Goal: Complete application form: Complete application form

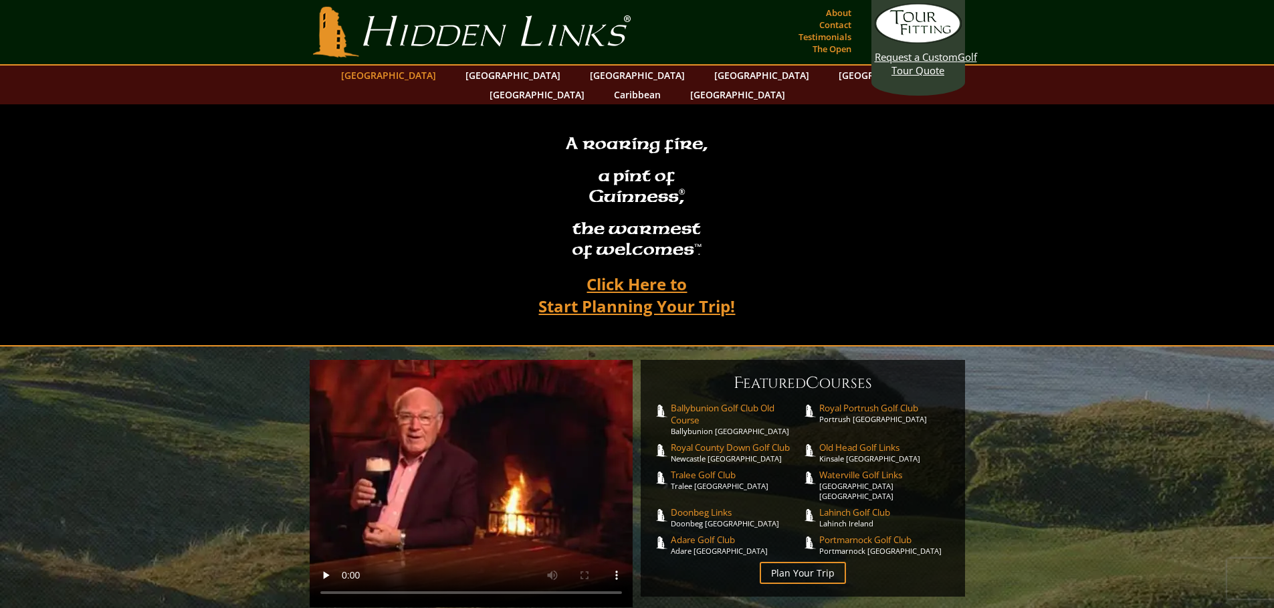
click at [415, 78] on link "[GEOGRAPHIC_DATA]" at bounding box center [388, 75] width 108 height 19
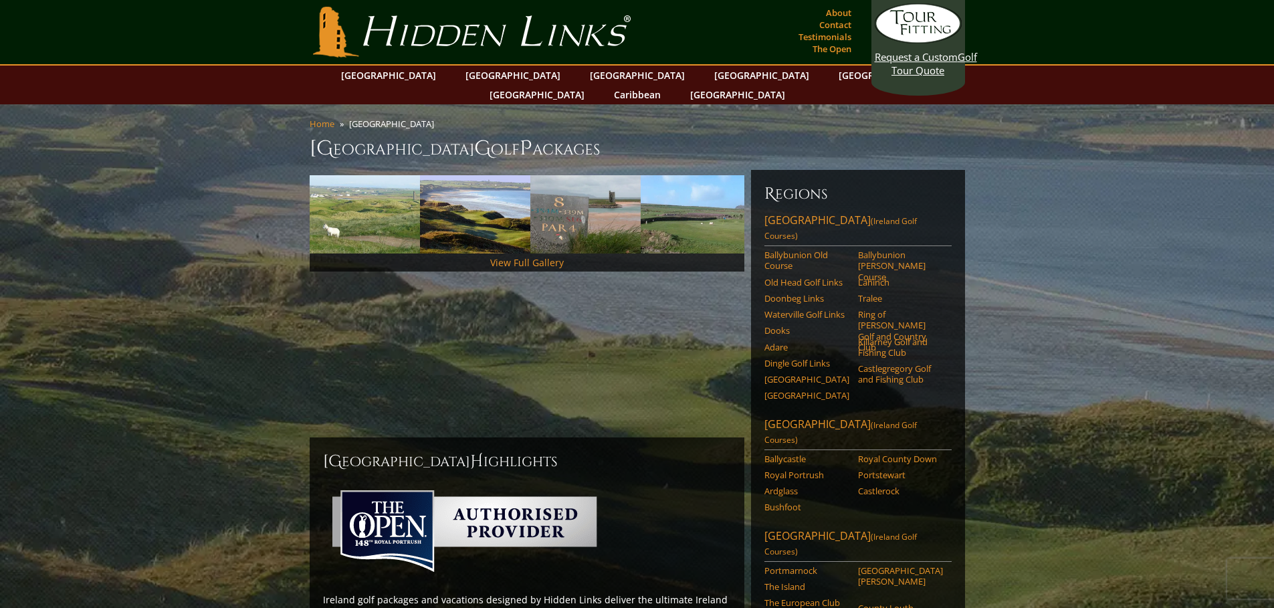
scroll to position [103, 0]
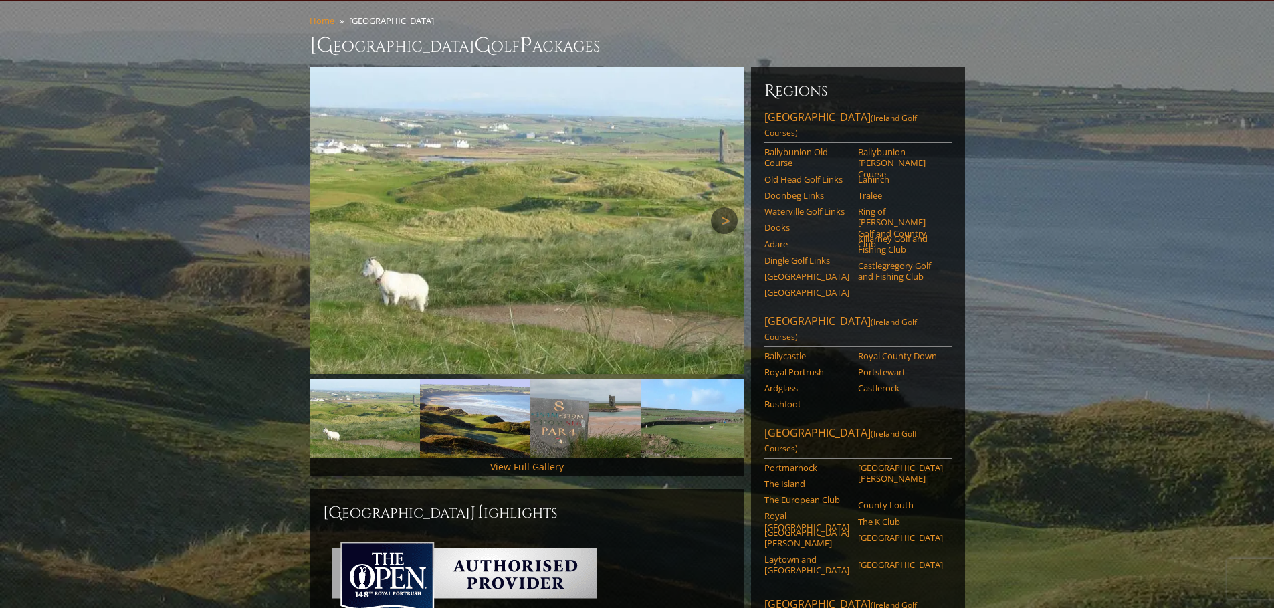
click at [715, 207] on link "Next" at bounding box center [724, 220] width 27 height 27
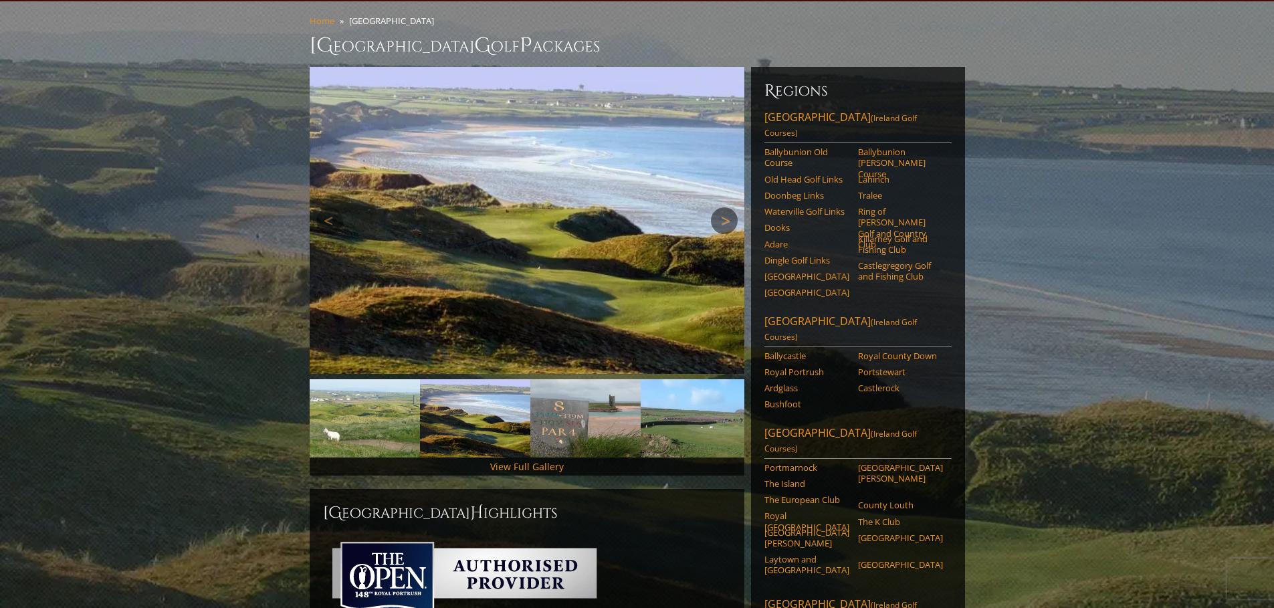
click at [715, 207] on link "Next" at bounding box center [724, 220] width 27 height 27
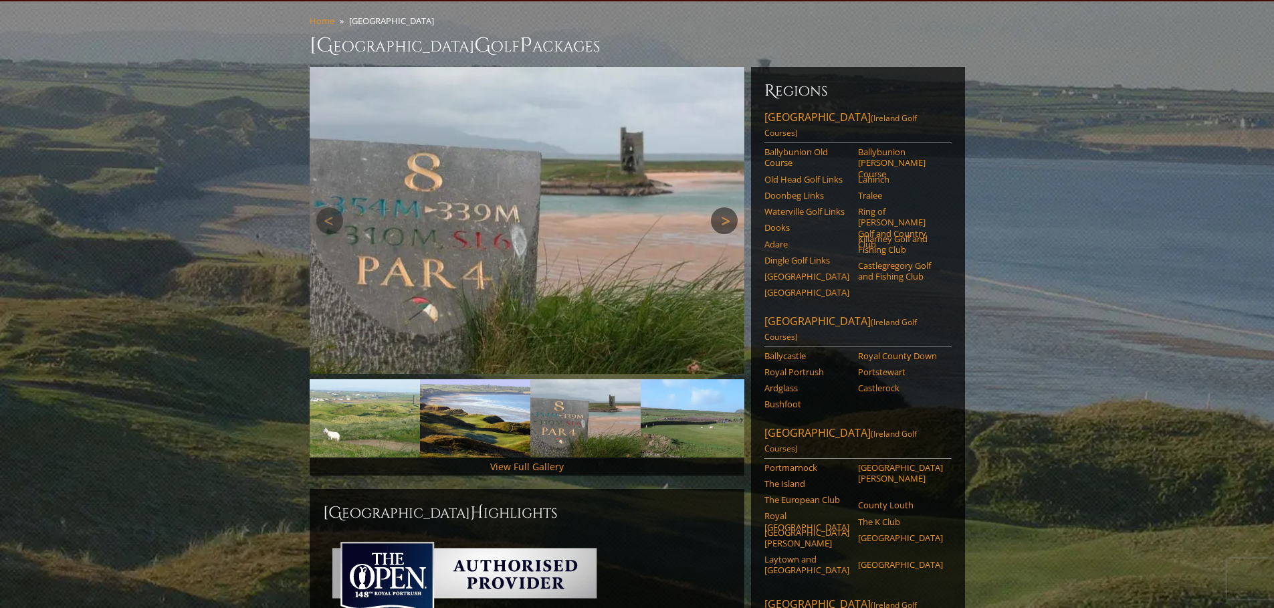
click at [715, 207] on link "Next" at bounding box center [724, 220] width 27 height 27
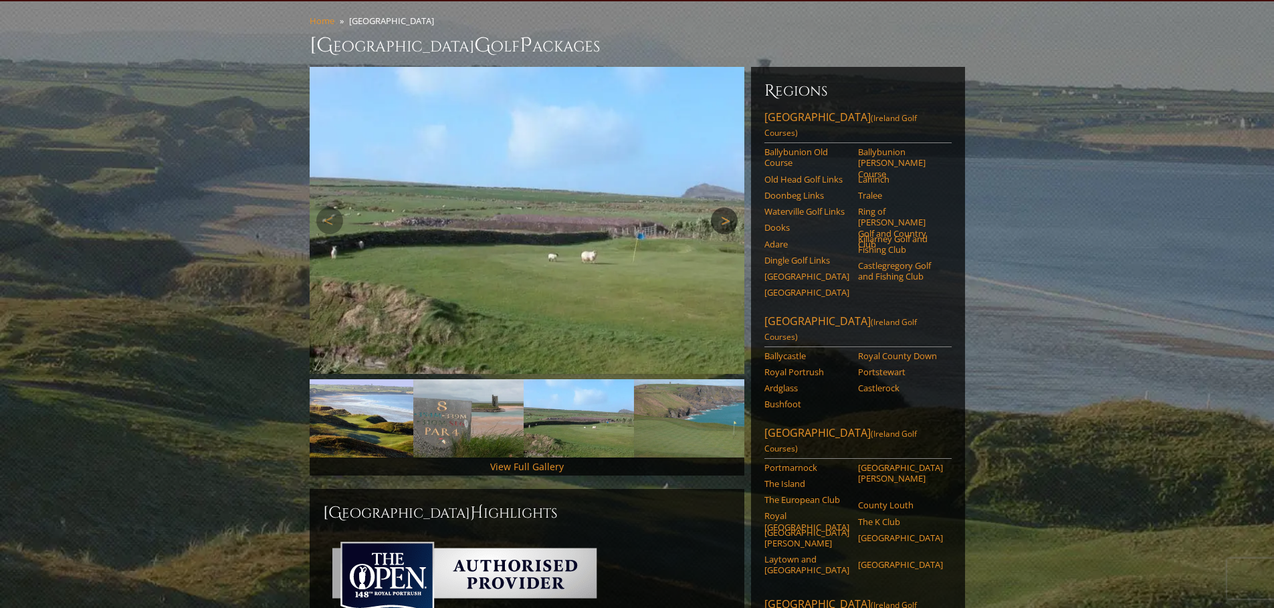
click at [715, 207] on link "Next" at bounding box center [724, 220] width 27 height 27
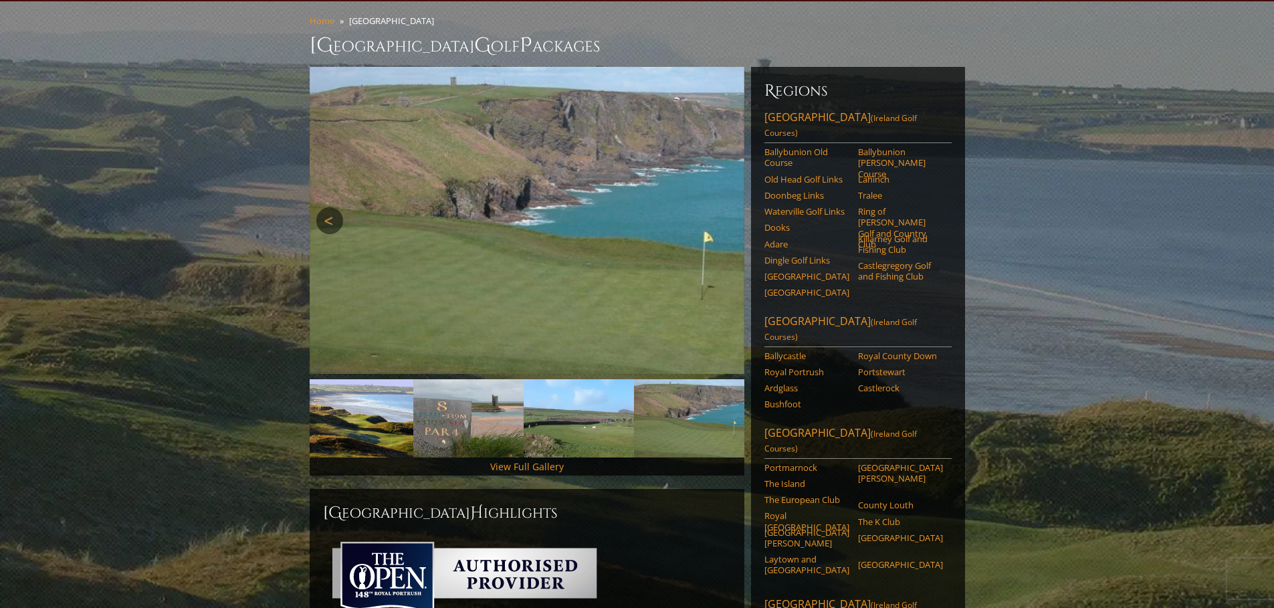
click at [321, 207] on link "Previous" at bounding box center [329, 220] width 27 height 27
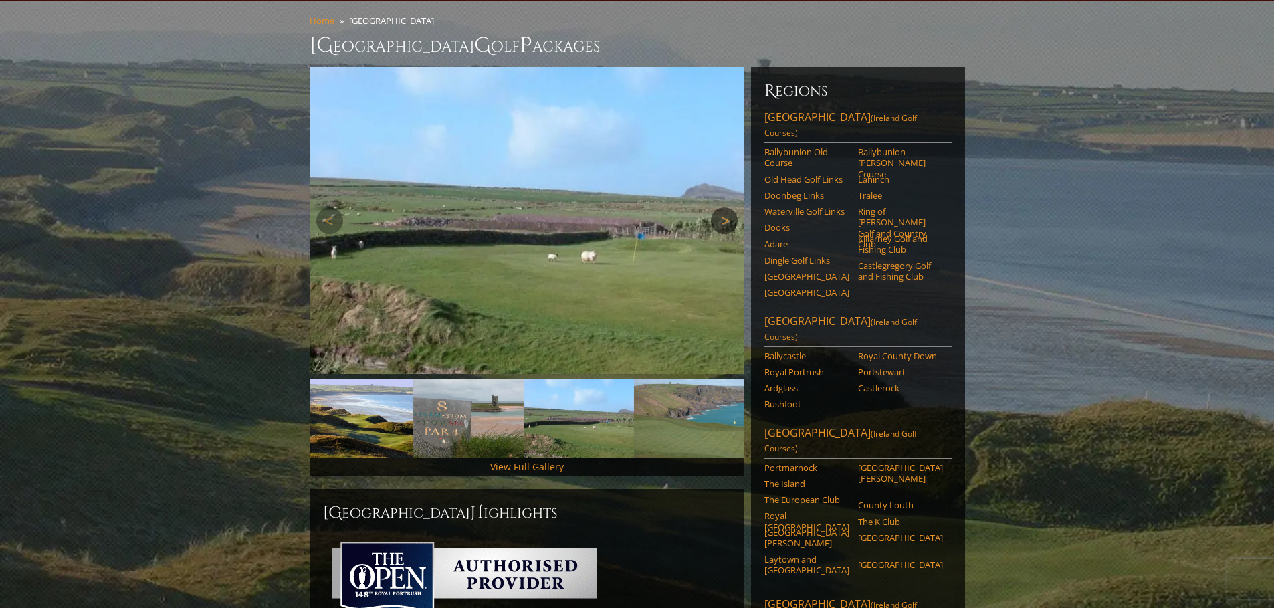
click at [719, 207] on link "Next" at bounding box center [724, 220] width 27 height 27
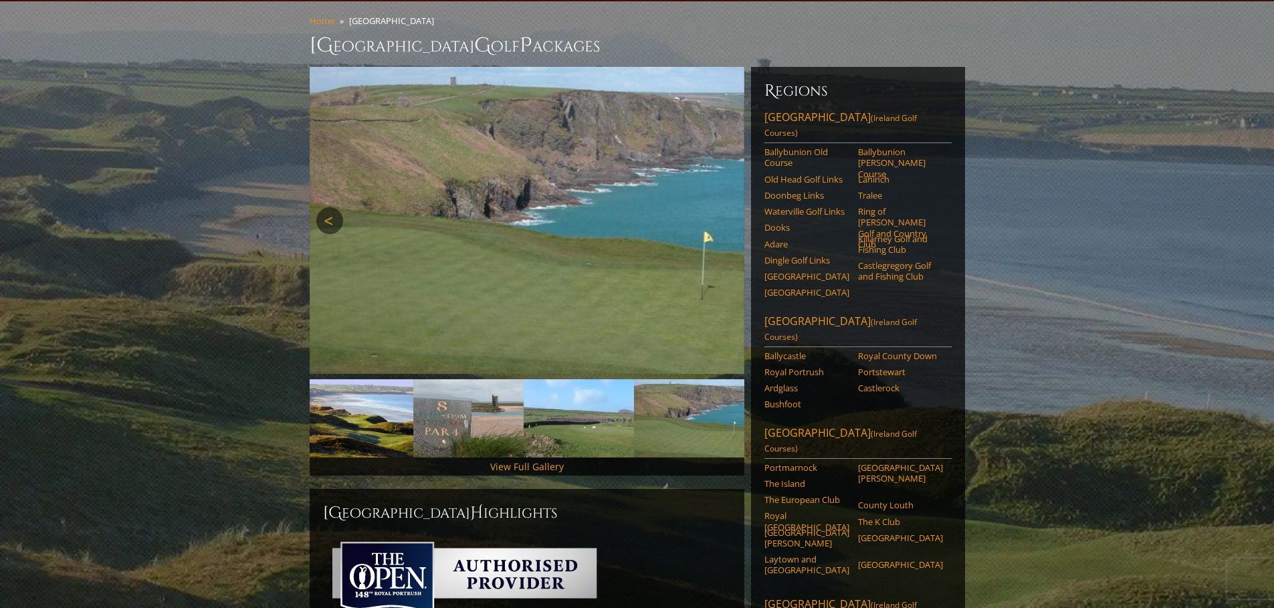
click at [336, 207] on link "Previous" at bounding box center [329, 220] width 27 height 27
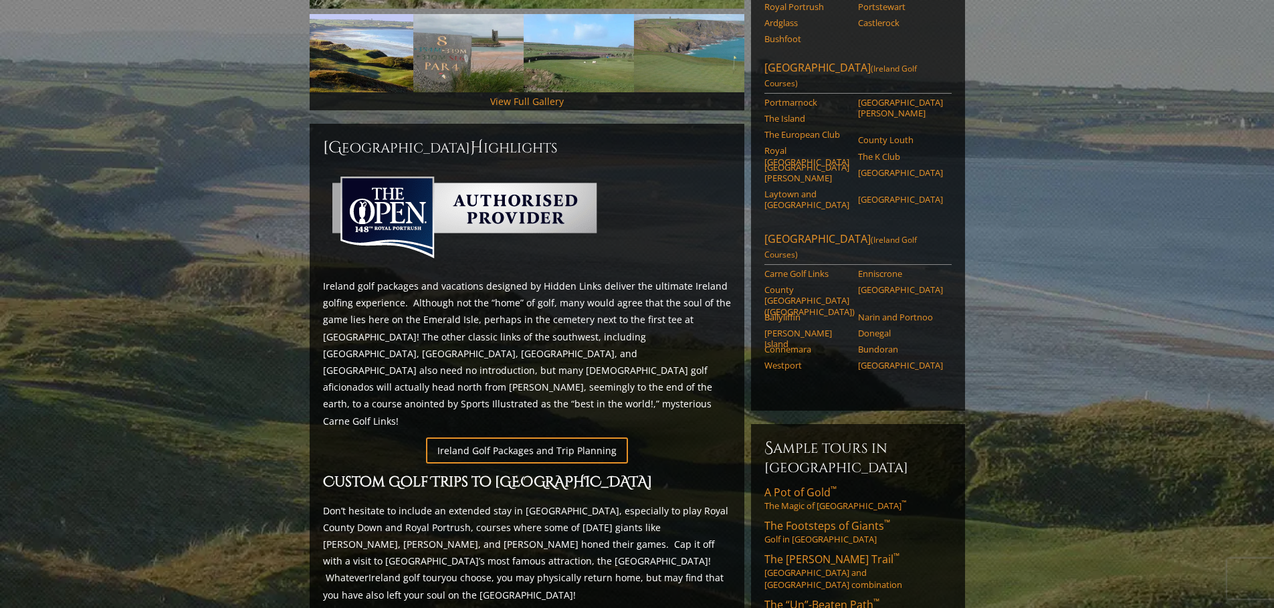
scroll to position [535, 0]
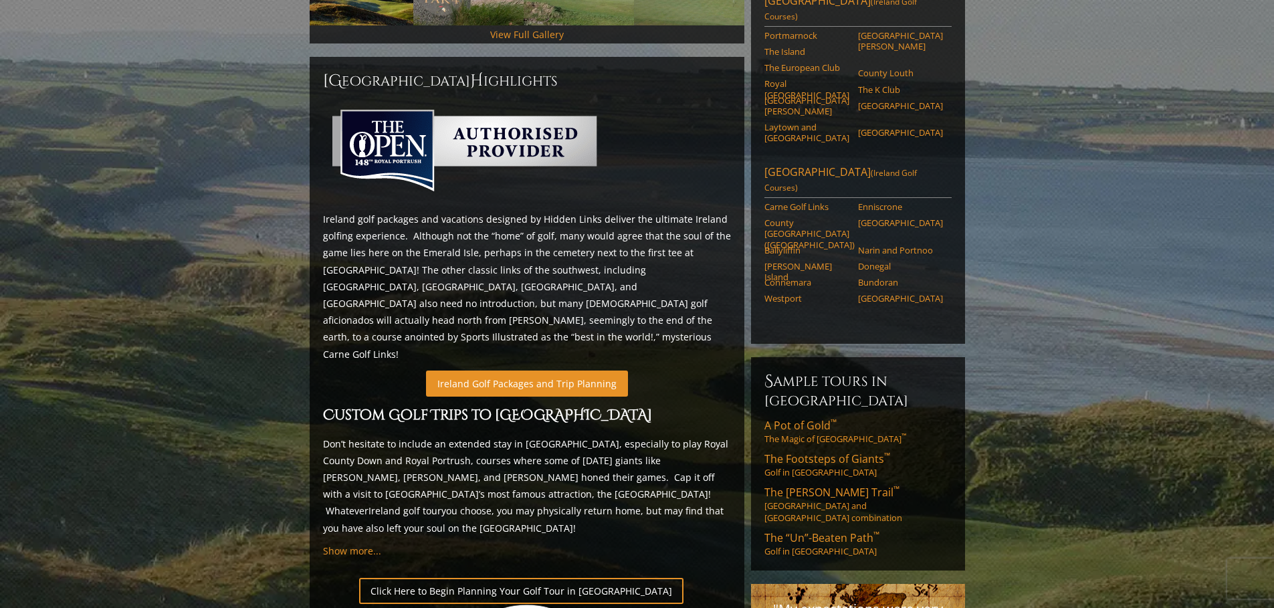
click at [580, 371] on link "Ireland Golf Packages and Trip Planning" at bounding box center [527, 384] width 202 height 26
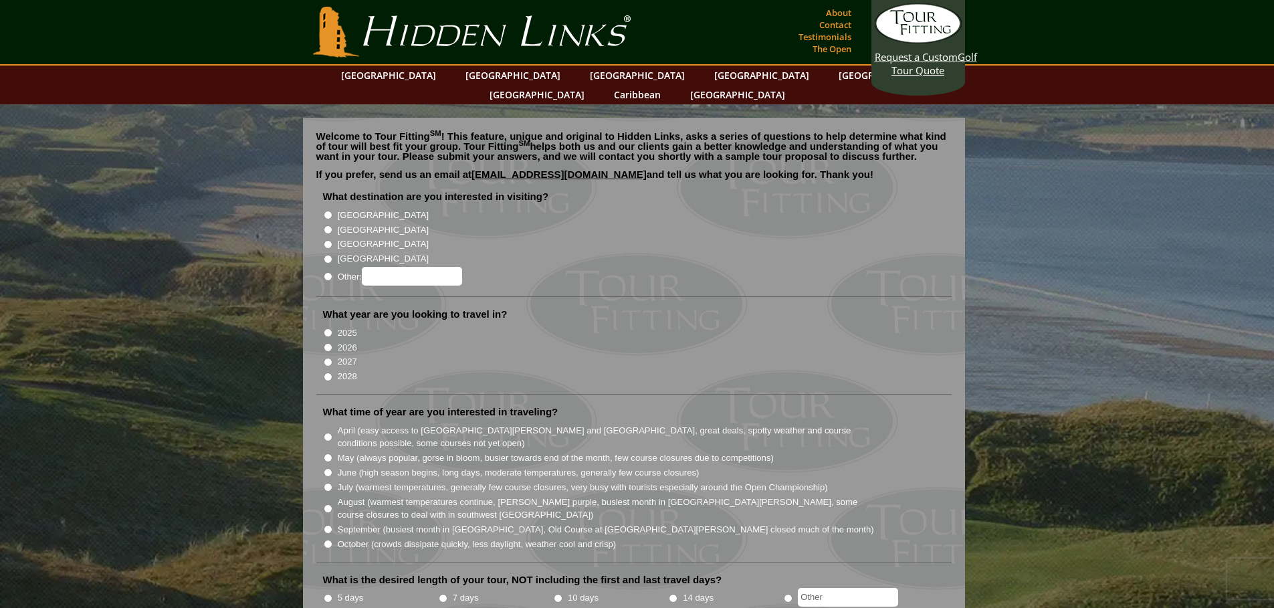
click at [356, 209] on label "[GEOGRAPHIC_DATA]" at bounding box center [383, 215] width 91 height 13
click at [332, 211] on input "[GEOGRAPHIC_DATA]" at bounding box center [328, 215] width 9 height 9
radio input "true"
click at [349, 326] on label "2025" at bounding box center [347, 332] width 19 height 13
click at [332, 328] on input "2025" at bounding box center [328, 332] width 9 height 9
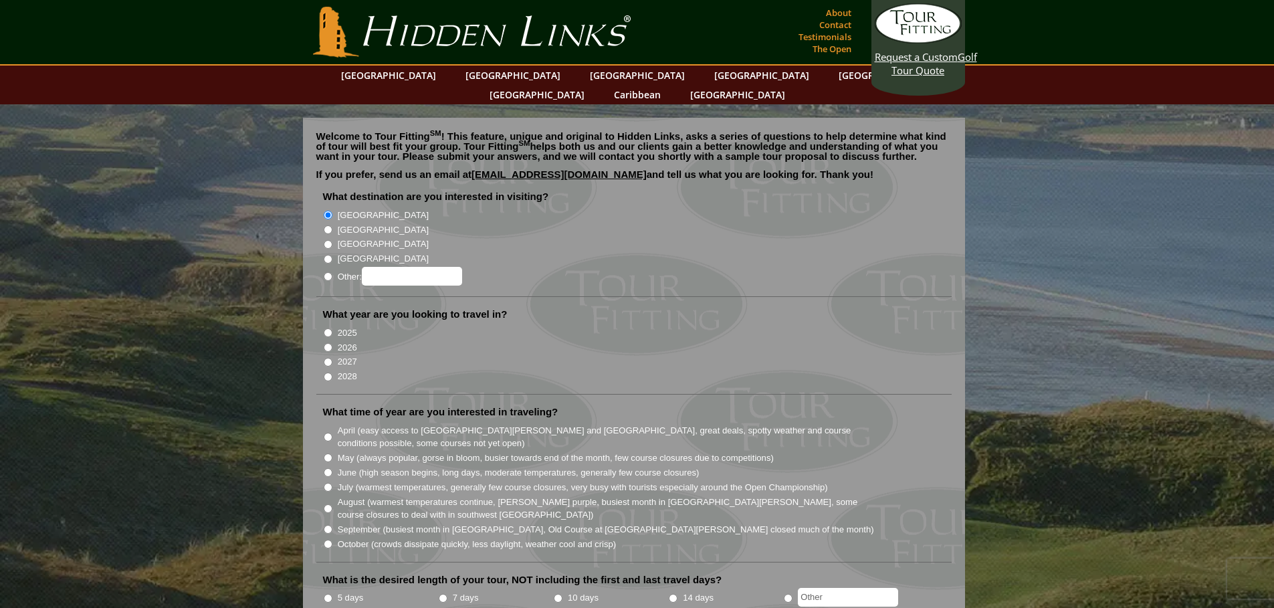
radio input "true"
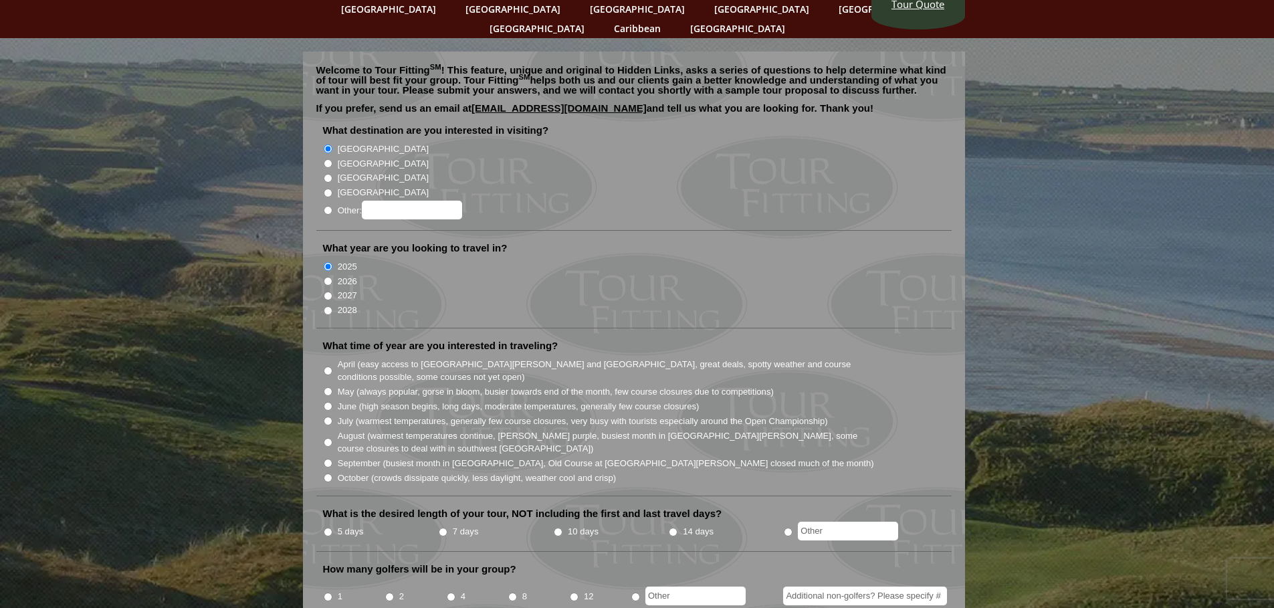
scroll to position [133, 0]
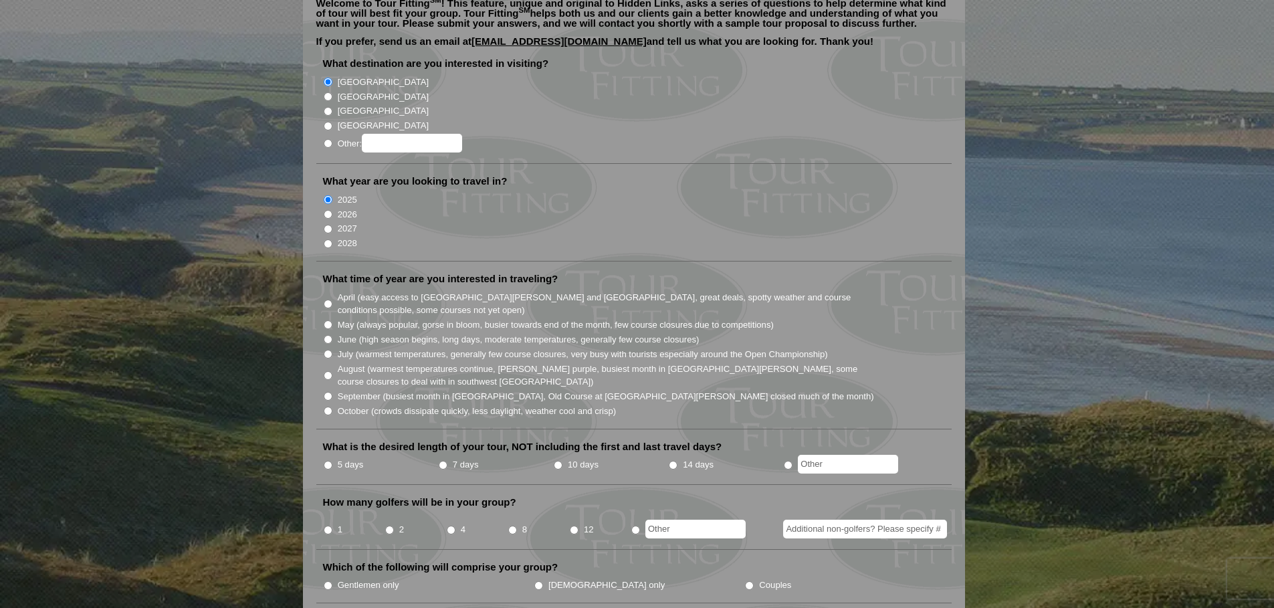
click at [326, 407] on input "October (crowds dissipate quickly, less daylight, weather cool and crisp)" at bounding box center [328, 411] width 9 height 9
radio input "true"
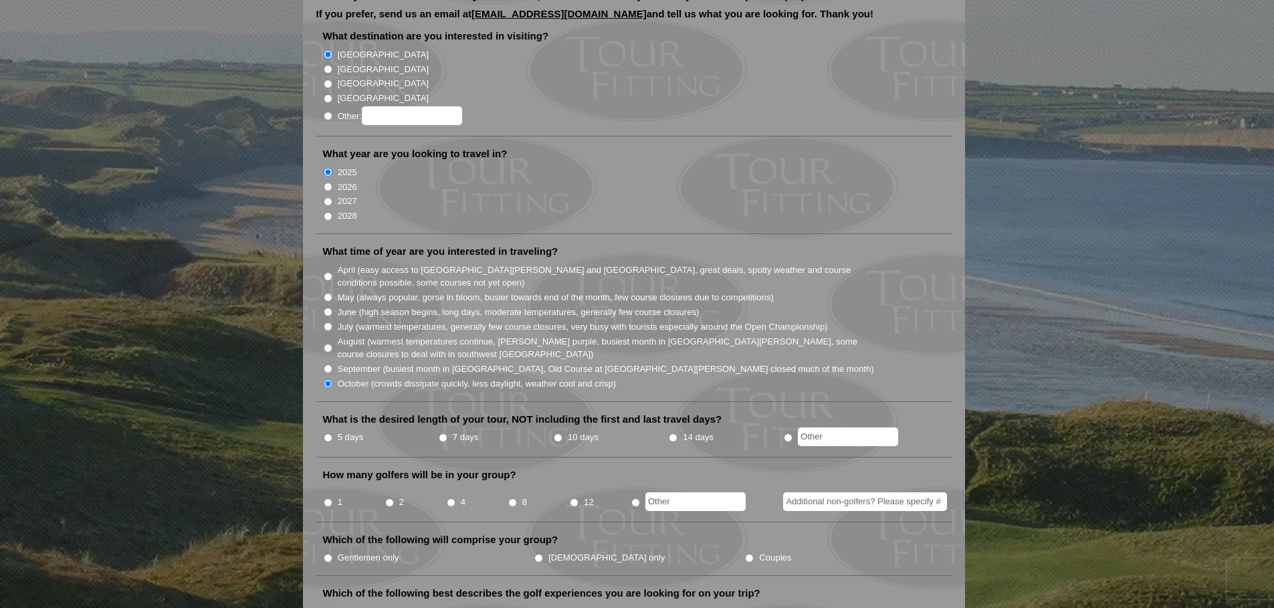
scroll to position [267, 0]
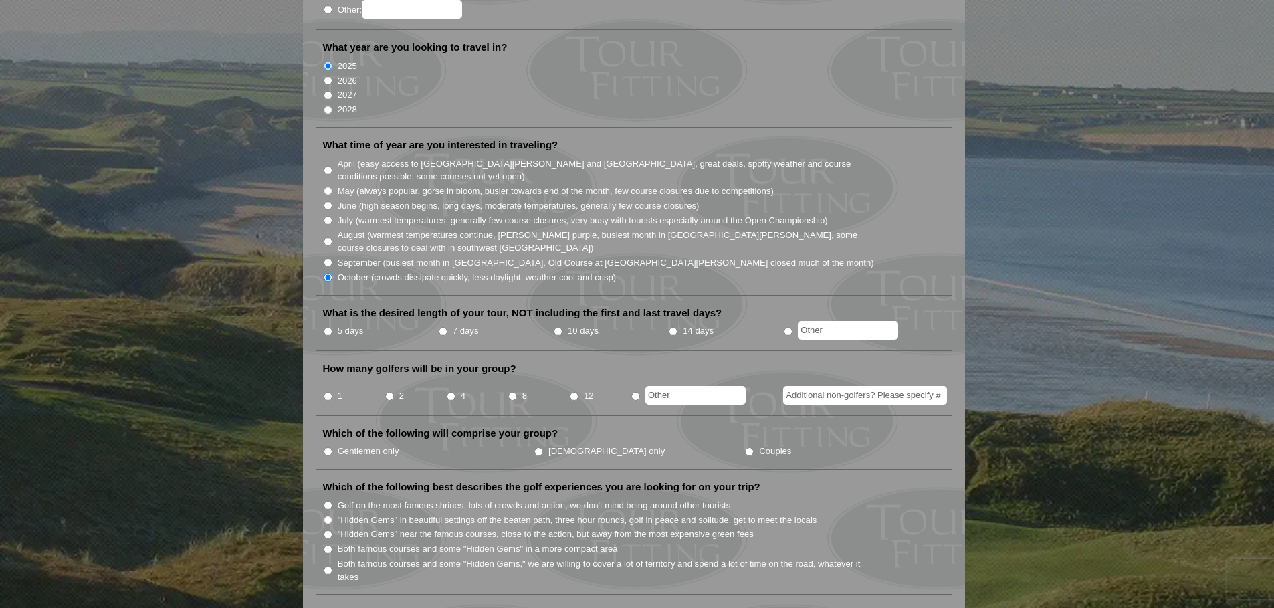
click at [328, 327] on input "5 days" at bounding box center [328, 331] width 9 height 9
radio input "true"
click at [829, 321] on input "text" at bounding box center [848, 330] width 100 height 19
click at [325, 327] on input "5 days" at bounding box center [328, 331] width 9 height 9
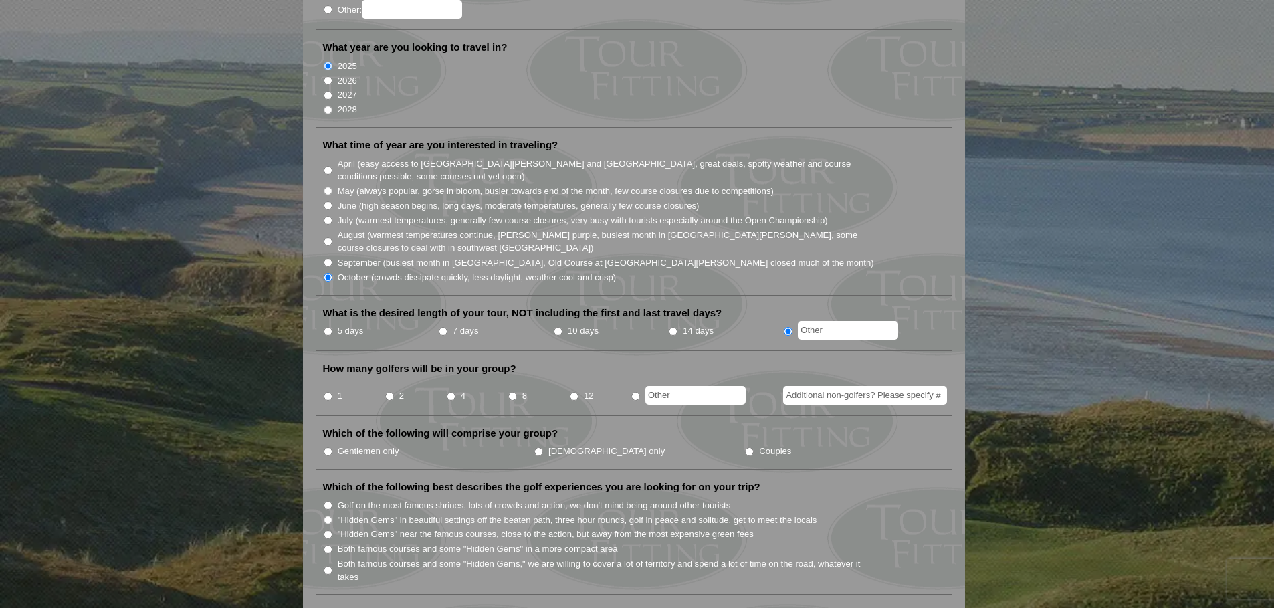
radio input "true"
click at [448, 392] on input "4" at bounding box center [451, 396] width 9 height 9
radio input "true"
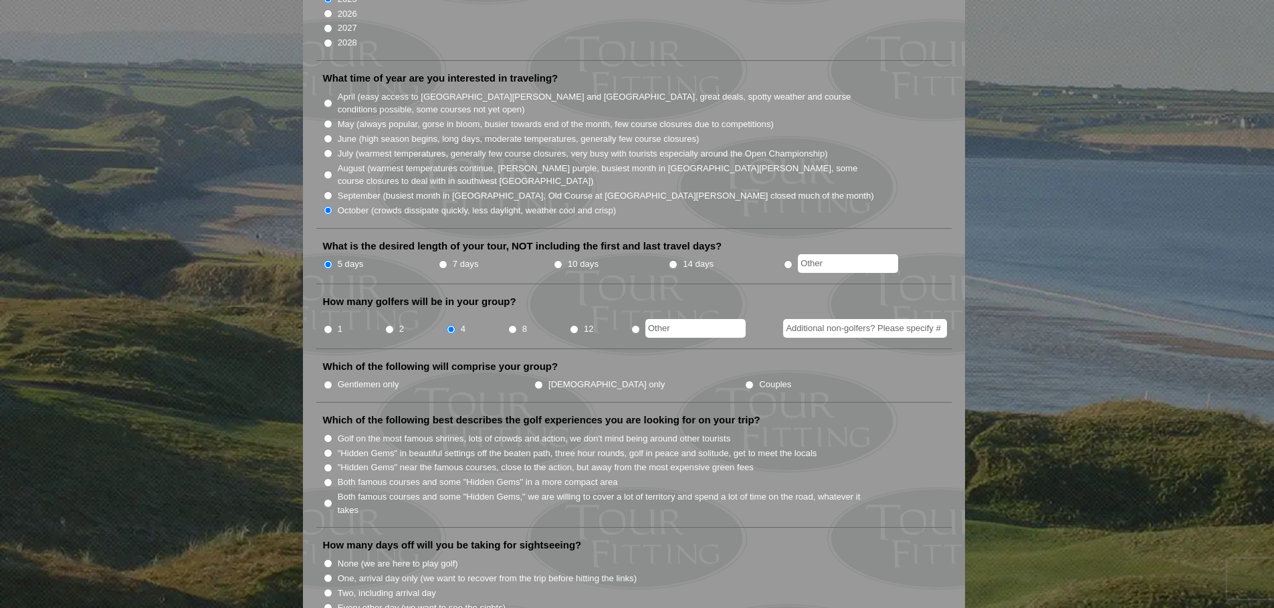
click at [333, 377] on li "Gentlemen only" at bounding box center [428, 384] width 211 height 15
click at [329, 381] on input "Gentlemen only" at bounding box center [328, 385] width 9 height 9
radio input "true"
drag, startPoint x: 322, startPoint y: 400, endPoint x: 428, endPoint y: 400, distance: 105.7
click at [428, 413] on label "Which of the following best describes the golf experiences you are looking for …" at bounding box center [541, 419] width 437 height 13
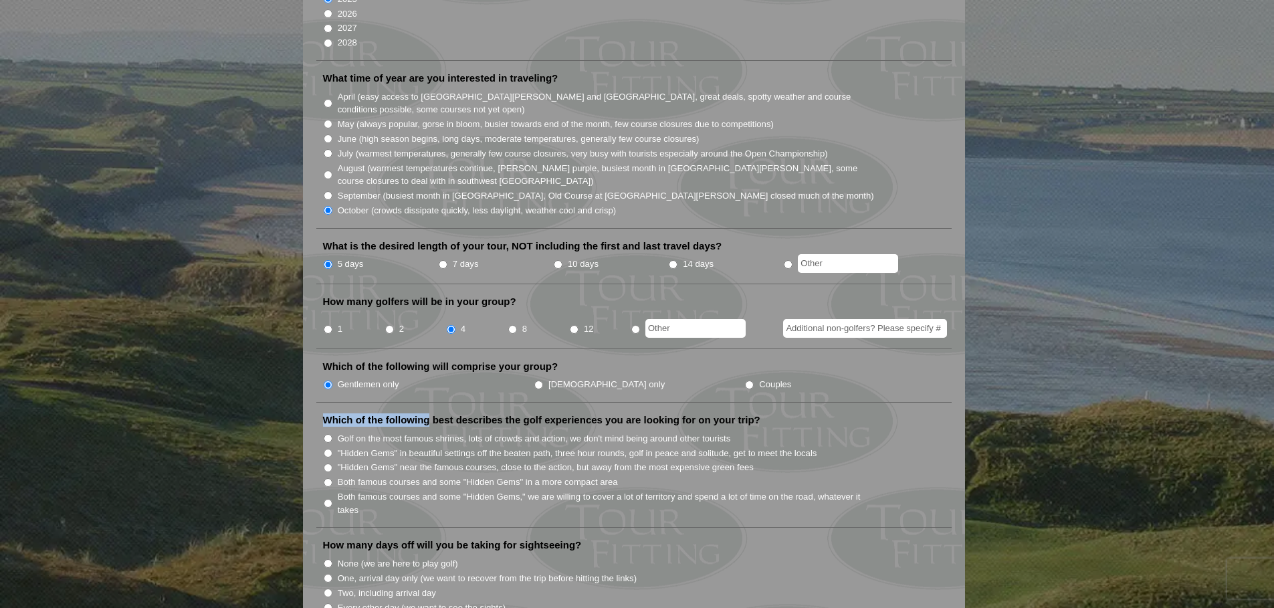
click at [574, 413] on label "Which of the following best describes the golf experiences you are looking for …" at bounding box center [541, 419] width 437 height 13
click at [422, 447] on label ""Hidden Gems" in beautiful settings off the beaten path, three hour rounds, gol…" at bounding box center [578, 453] width 480 height 13
click at [332, 449] on input ""Hidden Gems" in beautiful settings off the beaten path, three hour rounds, gol…" at bounding box center [328, 453] width 9 height 9
radio input "true"
click at [412, 461] on label ""Hidden Gems" near the famous courses, close to the action, but away from the m…" at bounding box center [546, 467] width 416 height 13
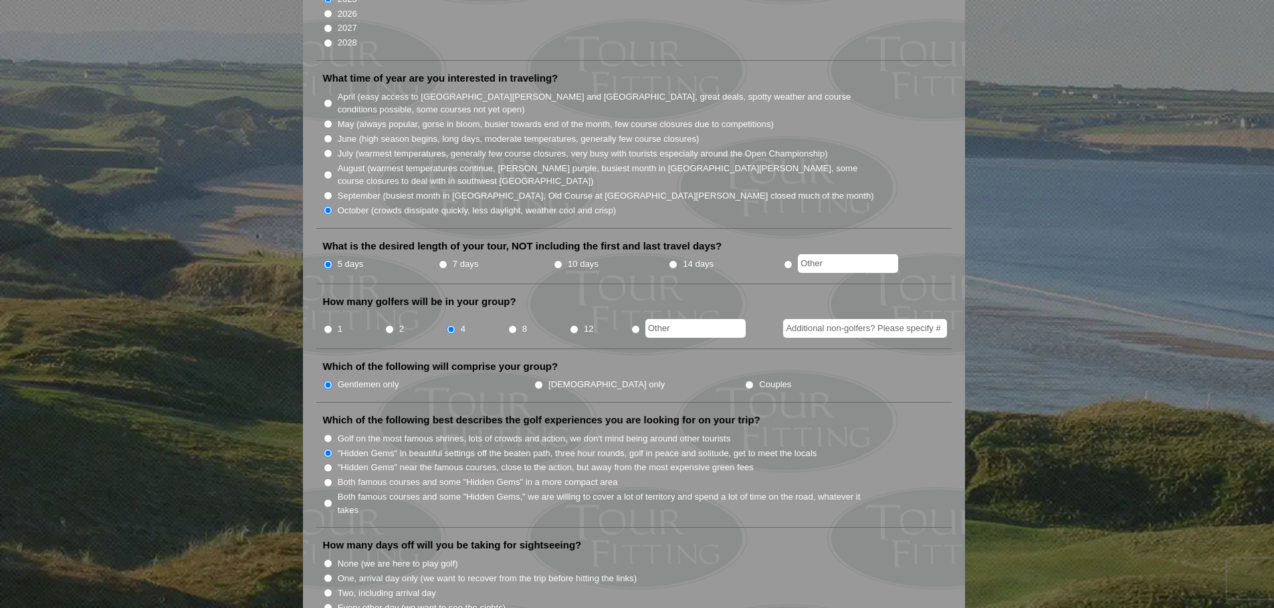
click at [332, 464] on input ""Hidden Gems" near the famous courses, close to the action, but away from the m…" at bounding box center [328, 468] width 9 height 9
radio input "true"
click at [414, 447] on label ""Hidden Gems" in beautiful settings off the beaten path, three hour rounds, gol…" at bounding box center [578, 453] width 480 height 13
click at [332, 449] on input ""Hidden Gems" in beautiful settings off the beaten path, three hour rounds, gol…" at bounding box center [328, 453] width 9 height 9
radio input "true"
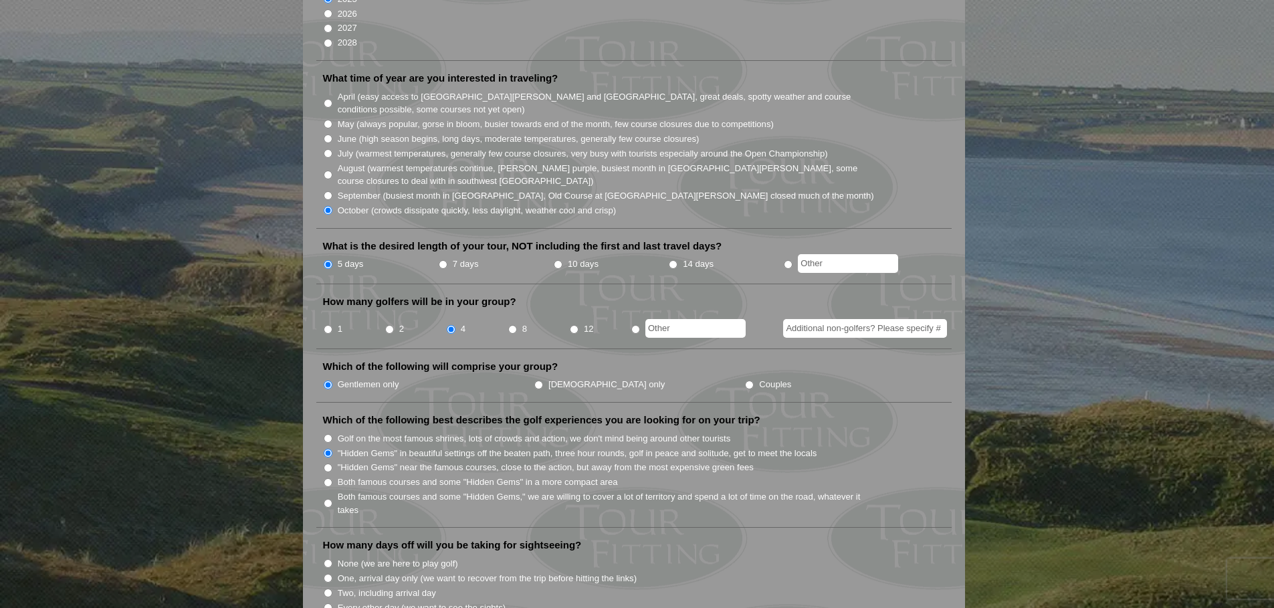
click at [474, 476] on label "Both famous courses and some "Hidden Gems" in a more compact area" at bounding box center [478, 482] width 280 height 13
click at [332, 478] on input "Both famous courses and some "Hidden Gems" in a more compact area" at bounding box center [328, 482] width 9 height 9
radio input "true"
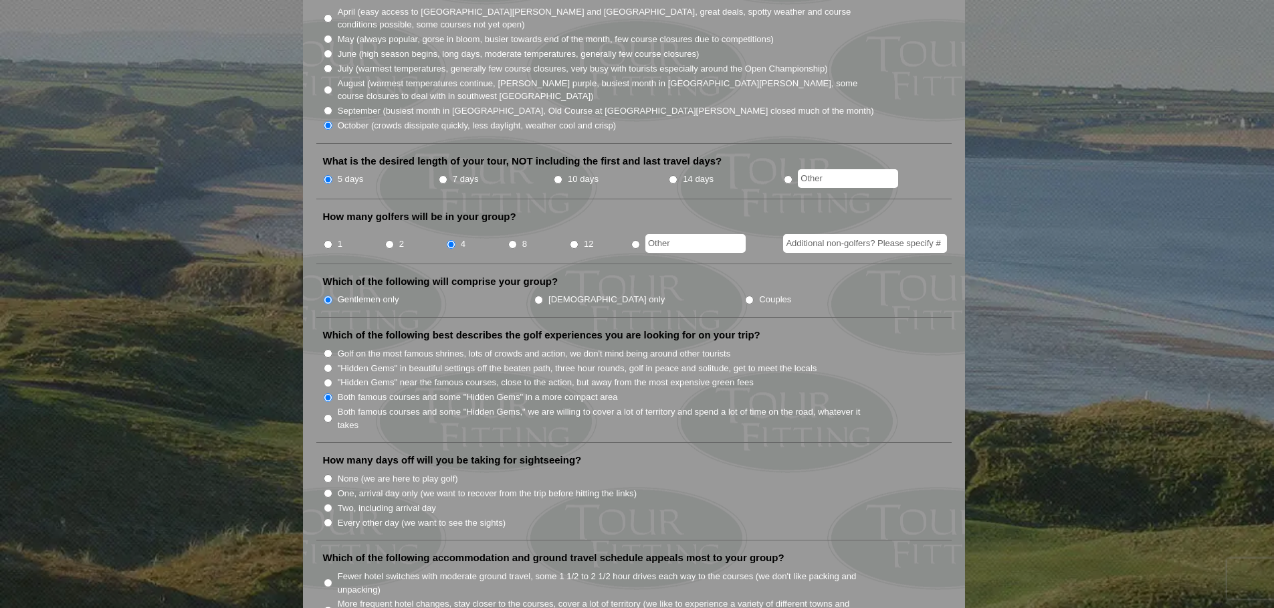
scroll to position [534, 0]
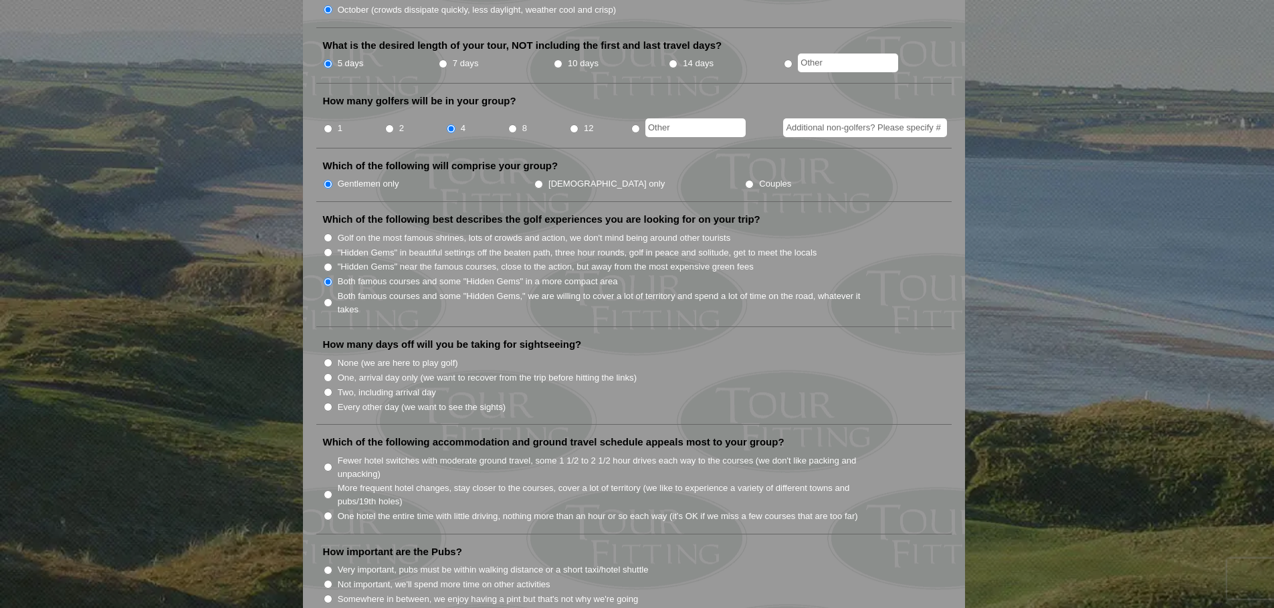
click at [360, 371] on label "One, arrival day only (we want to recover from the trip before hitting the link…" at bounding box center [487, 377] width 299 height 13
click at [332, 373] on input "One, arrival day only (we want to recover from the trip before hitting the link…" at bounding box center [328, 377] width 9 height 9
radio input "true"
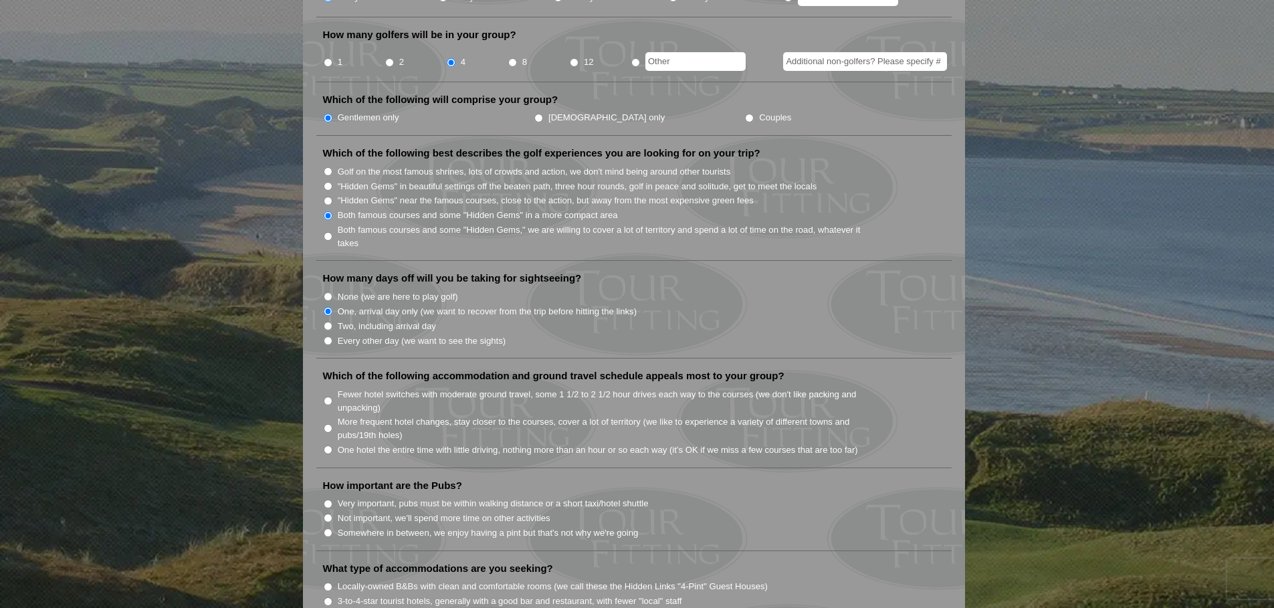
click at [462, 415] on label "More frequent hotel changes, stay closer to the courses, cover a lot of territo…" at bounding box center [607, 428] width 538 height 26
click at [332, 424] on input "More frequent hotel changes, stay closer to the courses, cover a lot of territo…" at bounding box center [328, 428] width 9 height 9
radio input "true"
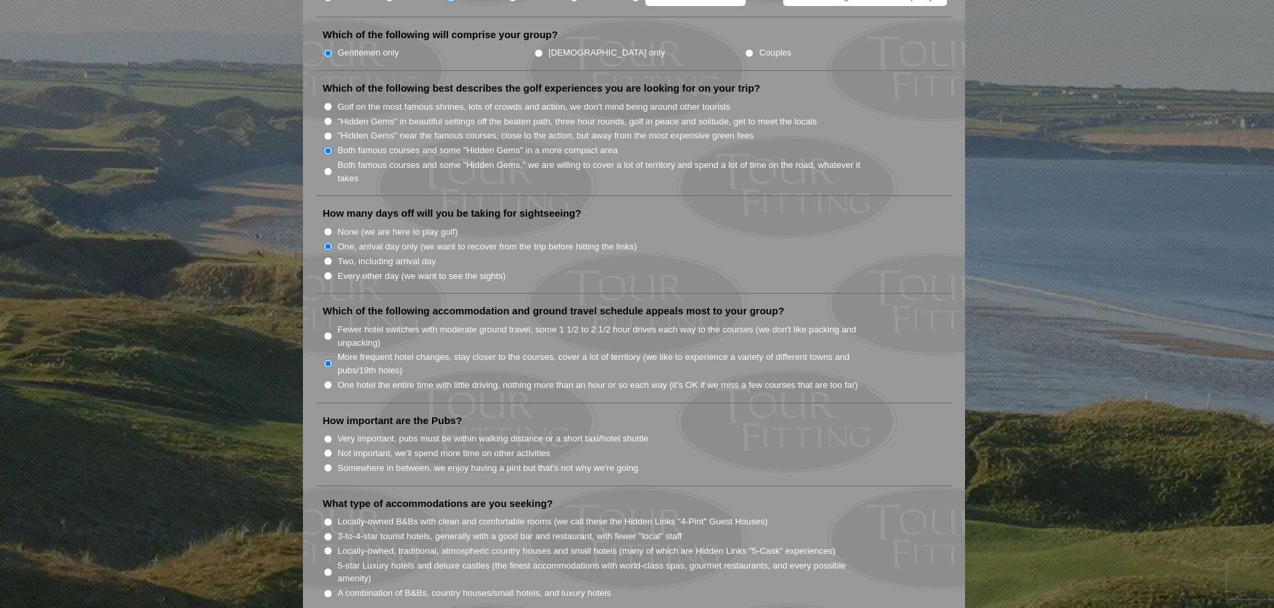
scroll to position [668, 0]
click at [432, 445] on label "Not important, we'll spend more time on other activities" at bounding box center [444, 451] width 213 height 13
click at [332, 447] on input "Not important, we'll spend more time on other activities" at bounding box center [328, 451] width 9 height 9
radio input "true"
click at [486, 460] on label "Somewhere in between, we enjoy having a pint but that's not why we're going" at bounding box center [488, 466] width 301 height 13
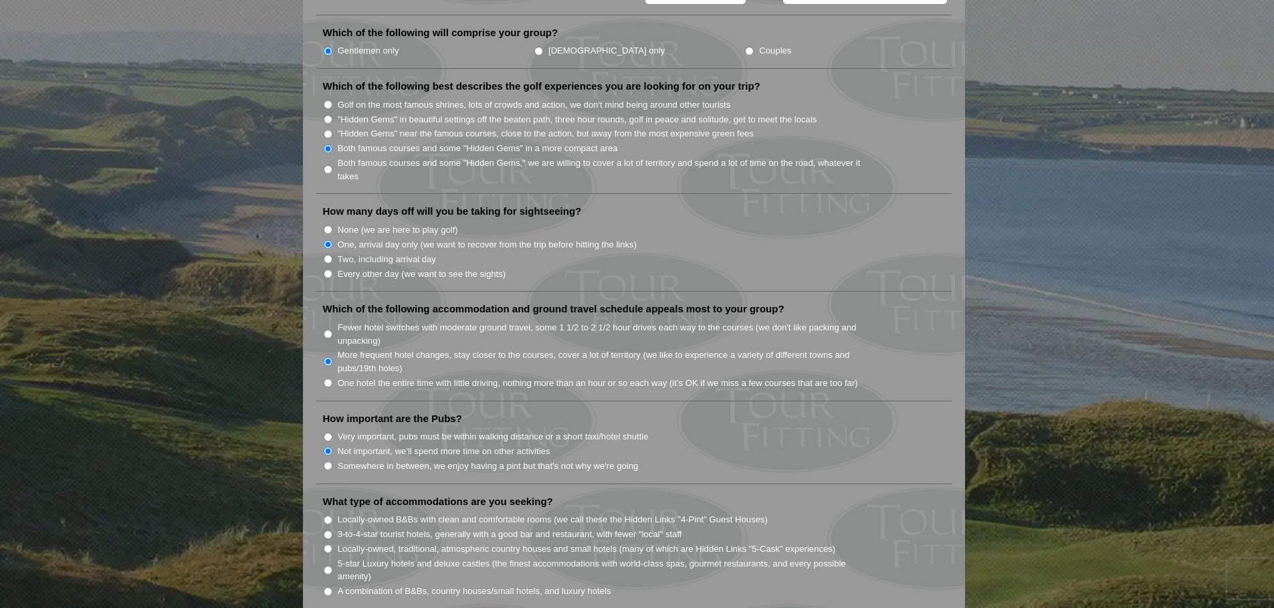
click at [332, 462] on input "Somewhere in between, we enjoy having a pint but that's not why we're going" at bounding box center [328, 466] width 9 height 9
radio input "true"
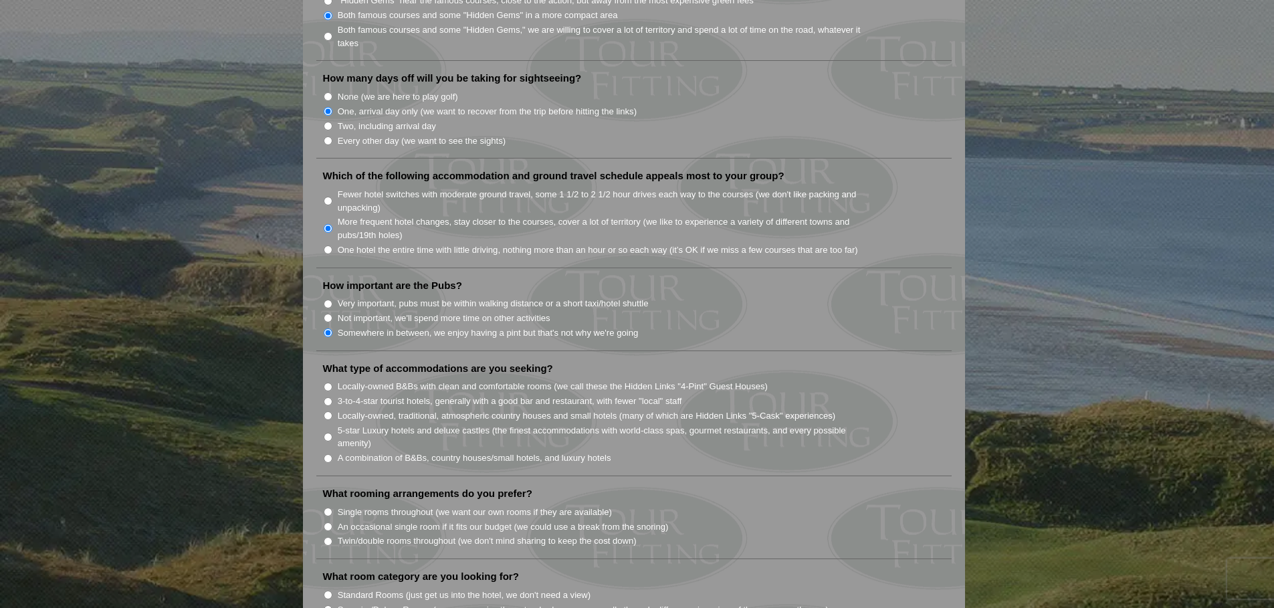
scroll to position [868, 0]
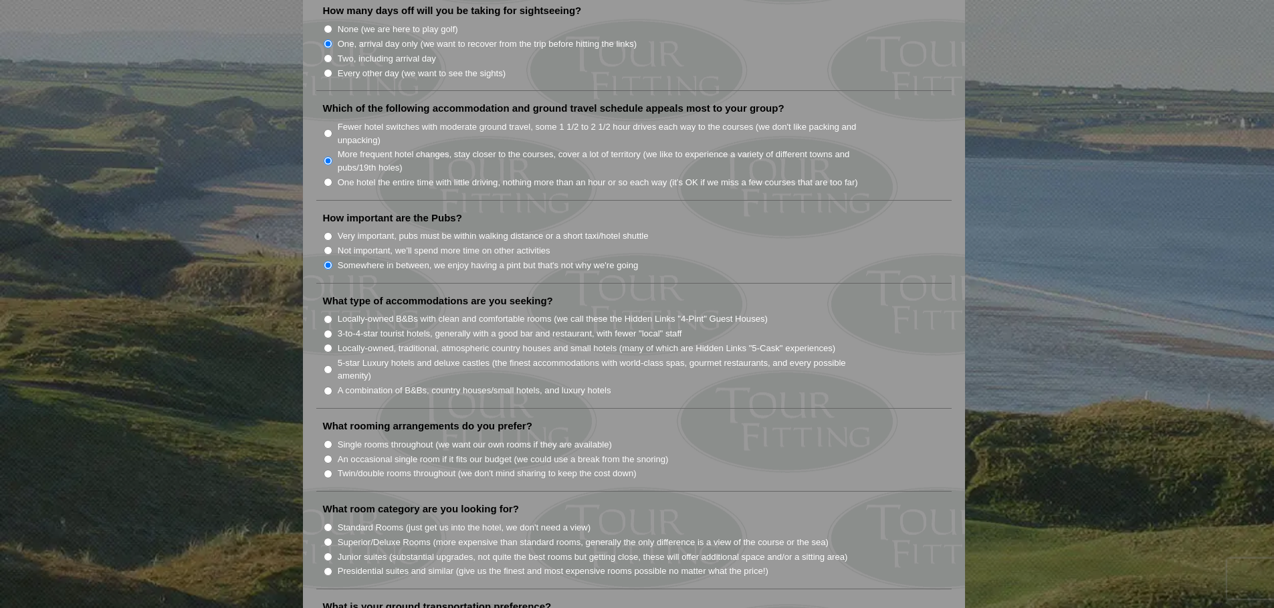
click at [413, 312] on label "Locally-owned B&Bs with clean and comfortable rooms (we call these the Hidden L…" at bounding box center [553, 318] width 430 height 13
click at [332, 315] on input "Locally-owned B&Bs with clean and comfortable rooms (we call these the Hidden L…" at bounding box center [328, 319] width 9 height 9
radio input "true"
click at [409, 327] on label "3-to-4-star tourist hotels, generally with a good bar and restaurant, with fewe…" at bounding box center [510, 333] width 345 height 13
click at [332, 330] on input "3-to-4-star tourist hotels, generally with a good bar and restaurant, with fewe…" at bounding box center [328, 334] width 9 height 9
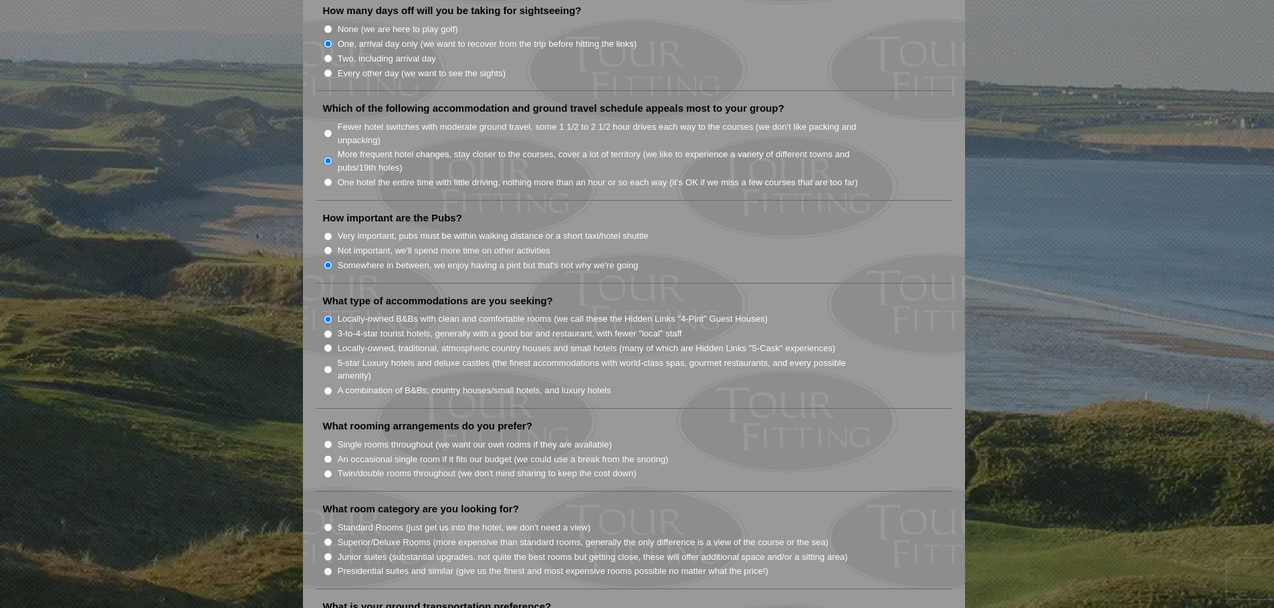
radio input "true"
click at [409, 312] on label "Locally-owned B&Bs with clean and comfortable rooms (we call these the Hidden L…" at bounding box center [553, 318] width 430 height 13
click at [332, 315] on input "Locally-owned B&Bs with clean and comfortable rooms (we call these the Hidden L…" at bounding box center [328, 319] width 9 height 9
radio input "true"
click at [440, 384] on label "A combination of B&Bs, country houses/small hotels, and luxury hotels" at bounding box center [475, 390] width 274 height 13
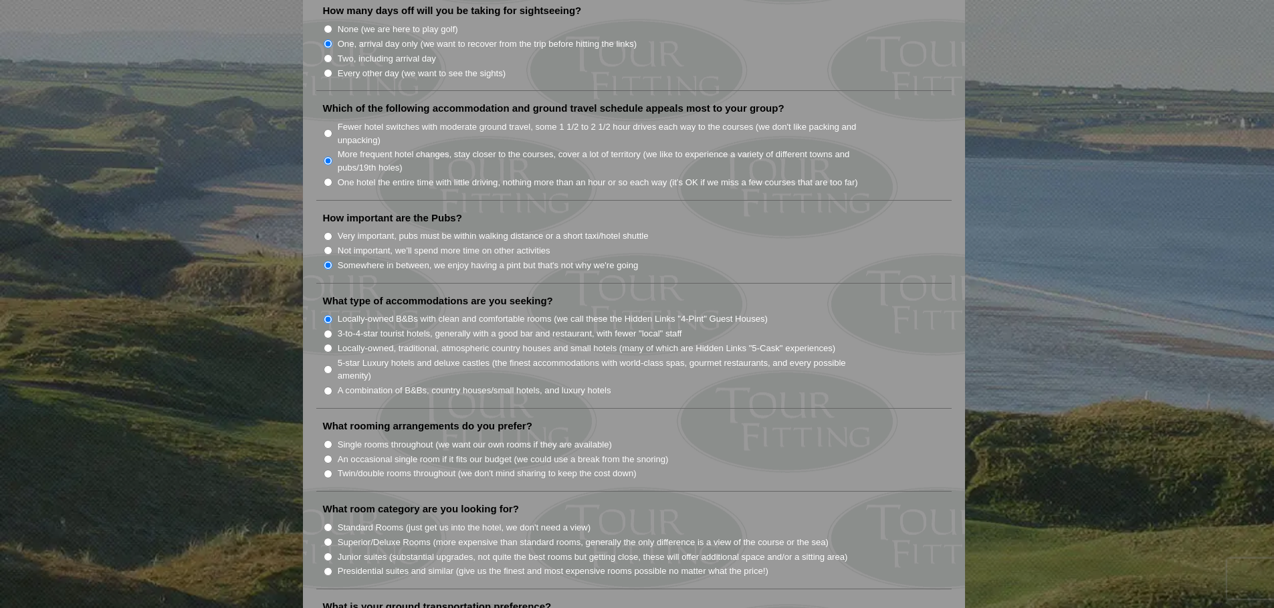
click at [332, 387] on input "A combination of B&Bs, country houses/small hotels, and luxury hotels" at bounding box center [328, 391] width 9 height 9
radio input "true"
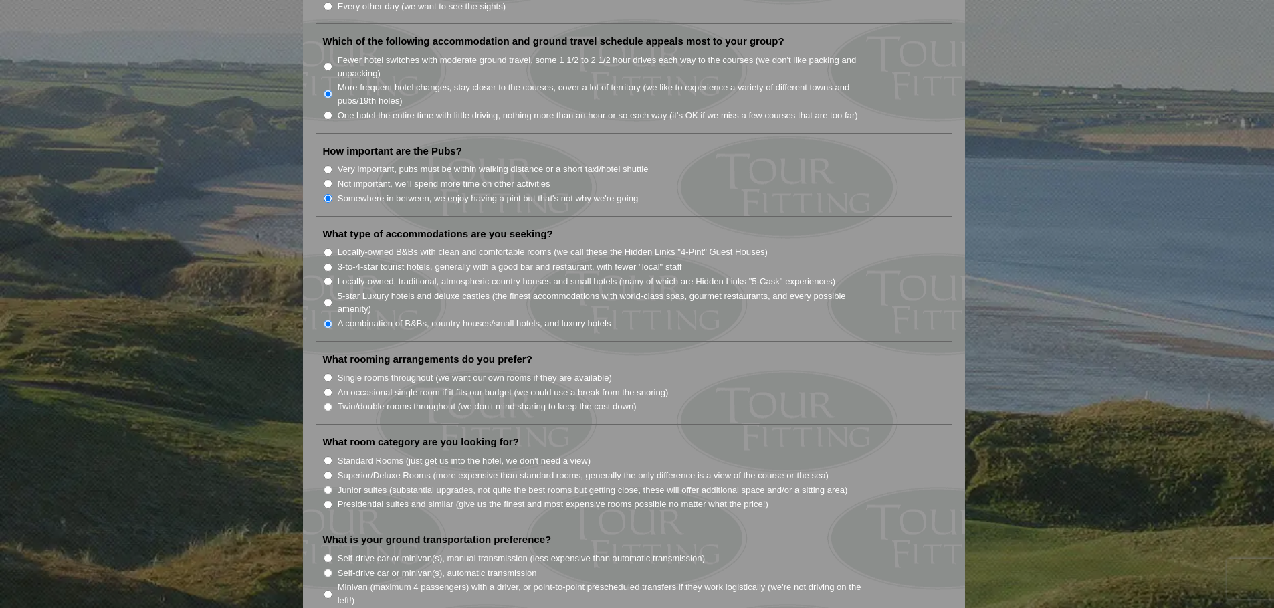
click at [414, 386] on label "An occasional single room if it fits our budget (we could use a break from the …" at bounding box center [503, 392] width 331 height 13
click at [332, 388] on input "An occasional single room if it fits our budget (we could use a break from the …" at bounding box center [328, 392] width 9 height 9
radio input "true"
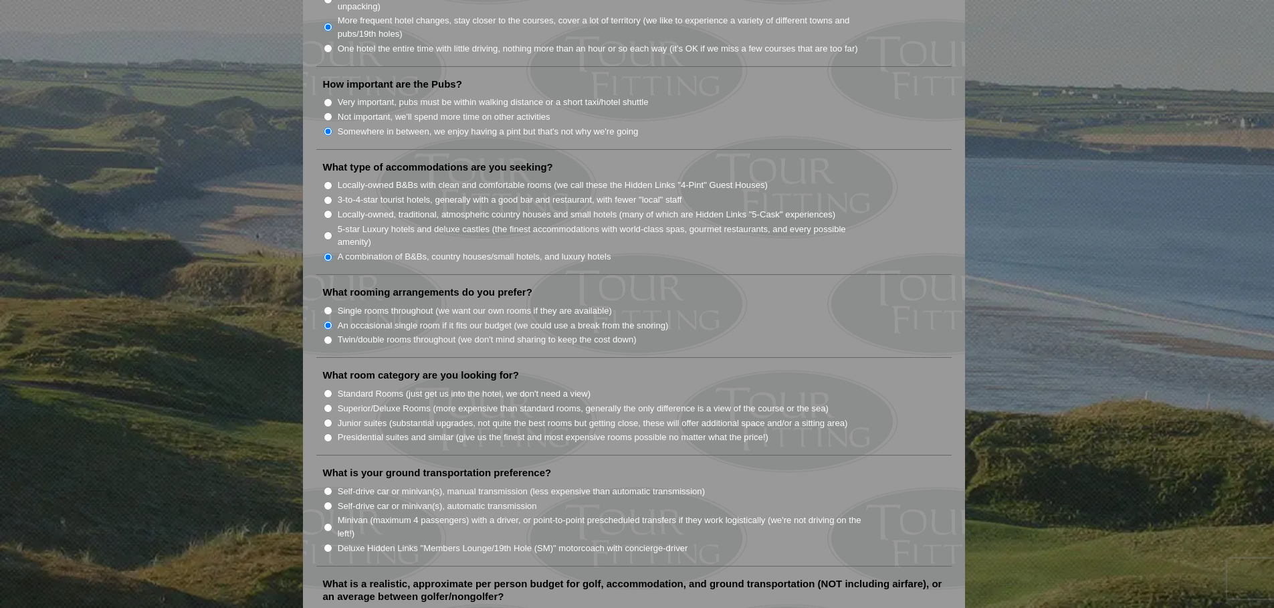
click at [400, 387] on label "Standard Rooms (just get us into the hotel, we don't need a view)" at bounding box center [465, 393] width 254 height 13
click at [332, 389] on input "Standard Rooms (just get us into the hotel, we don't need a view)" at bounding box center [328, 393] width 9 height 9
radio input "true"
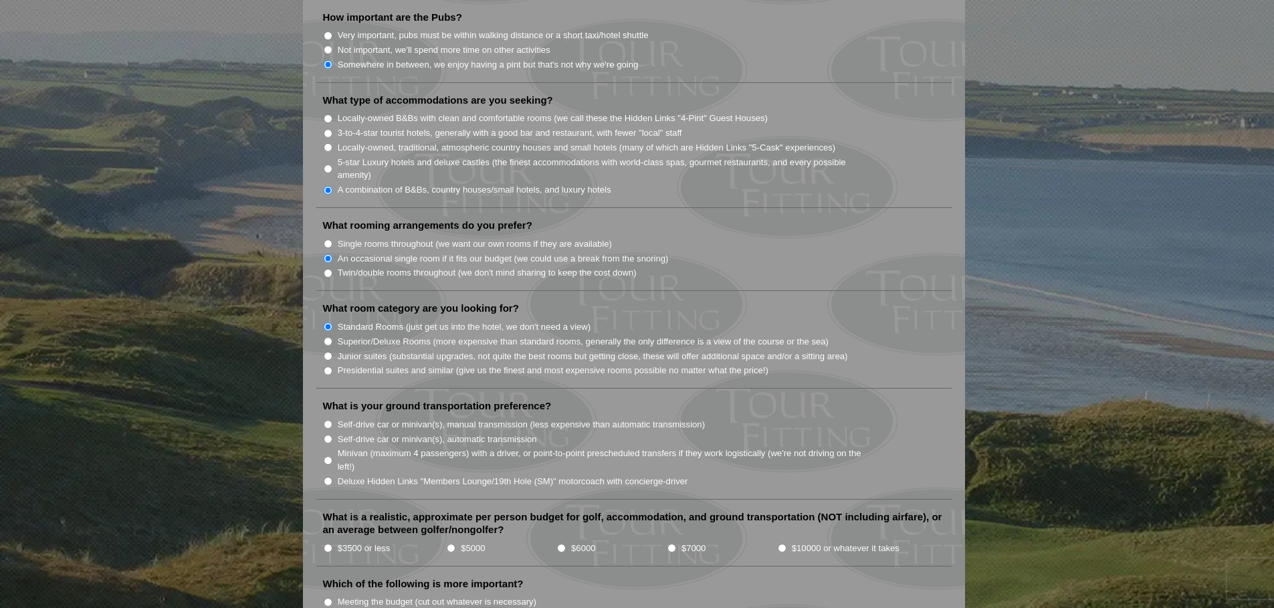
click at [403, 433] on label "Self-drive car or minivan(s), automatic transmission" at bounding box center [437, 439] width 199 height 13
click at [332, 435] on input "Self-drive car or minivan(s), automatic transmission" at bounding box center [328, 439] width 9 height 9
radio input "true"
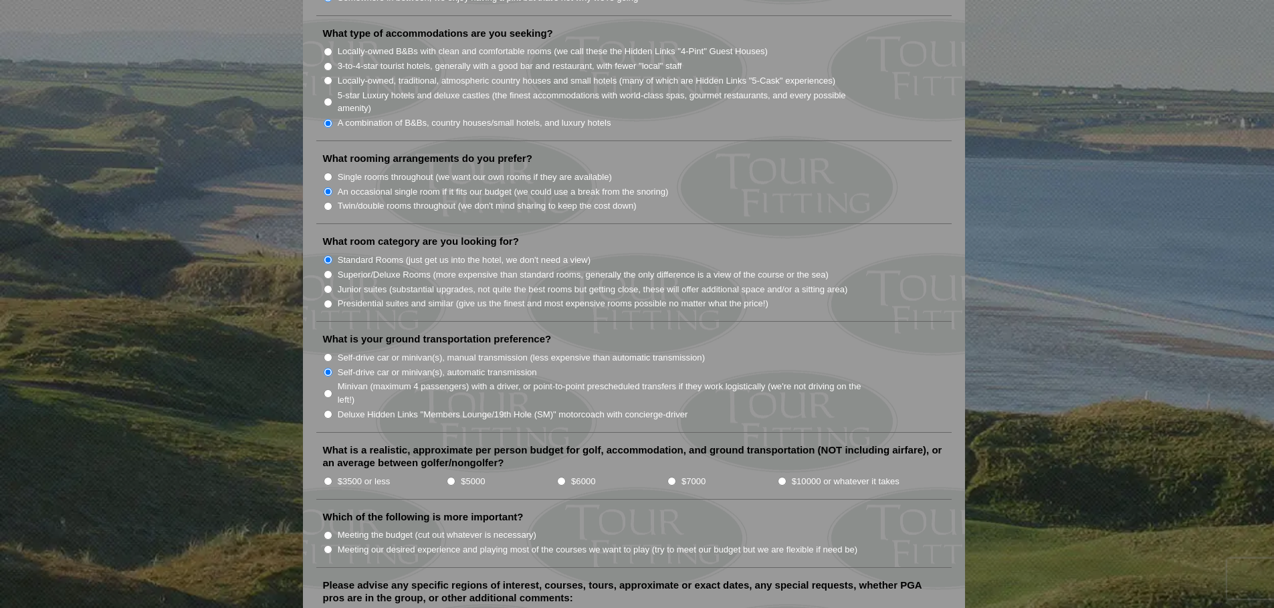
scroll to position [1202, 0]
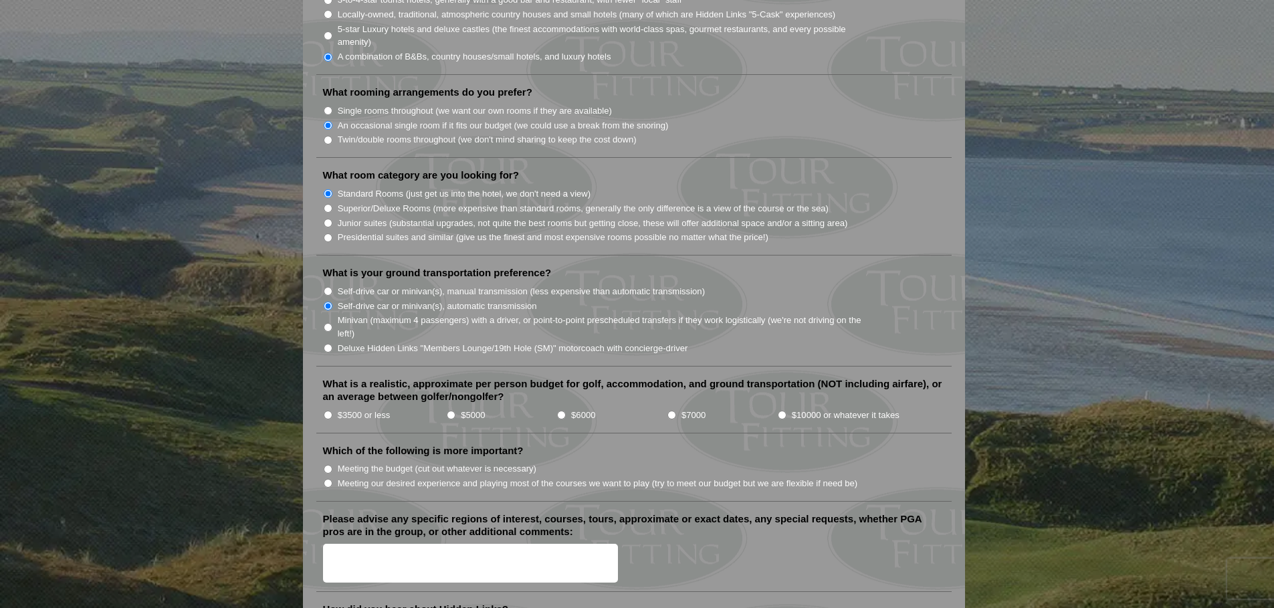
click at [452, 411] on input "$5000" at bounding box center [451, 415] width 9 height 9
radio input "true"
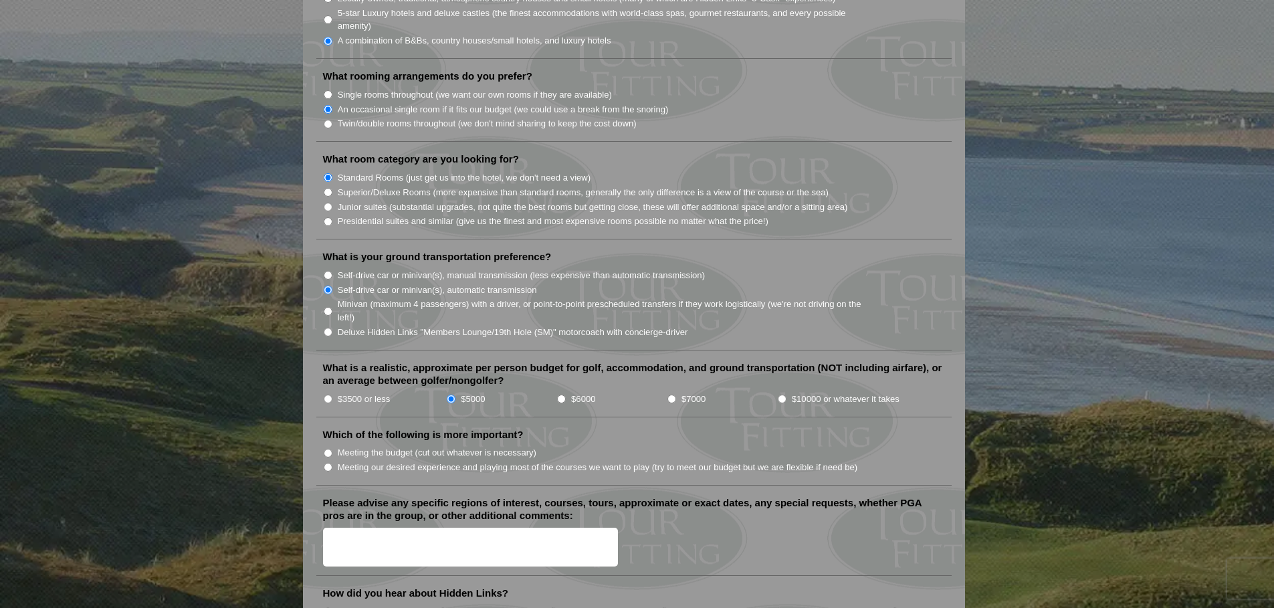
scroll to position [1336, 0]
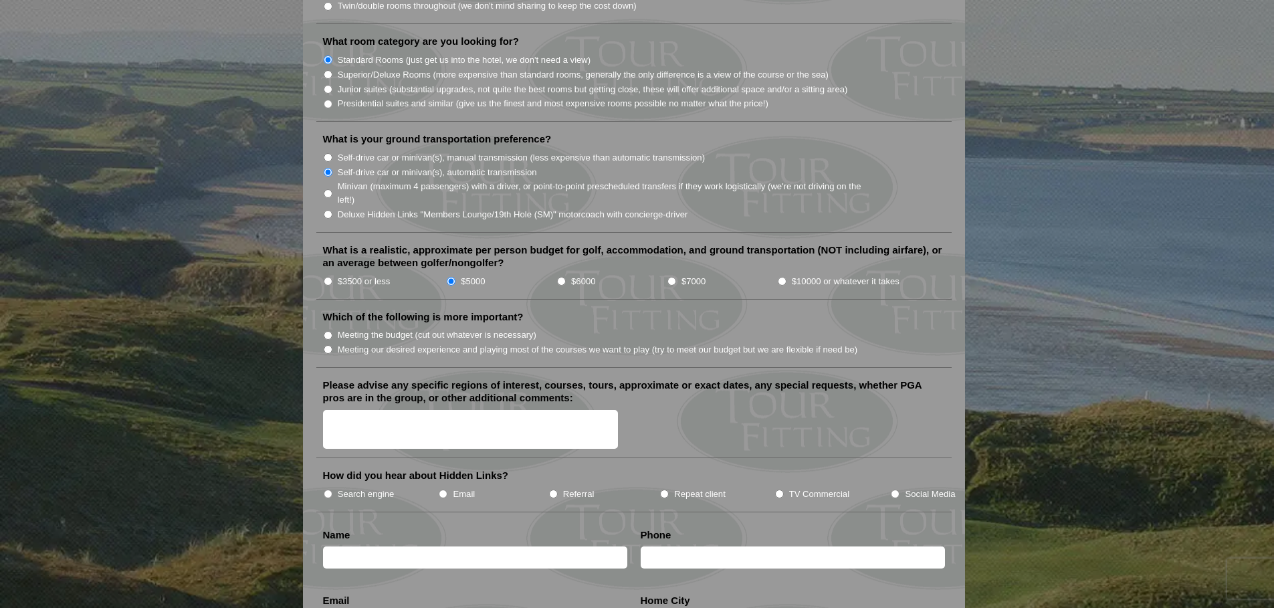
click at [403, 328] on label "Meeting the budget (cut out whatever is necessary)" at bounding box center [437, 334] width 199 height 13
click at [332, 331] on input "Meeting the budget (cut out whatever is necessary)" at bounding box center [328, 335] width 9 height 9
radio input "true"
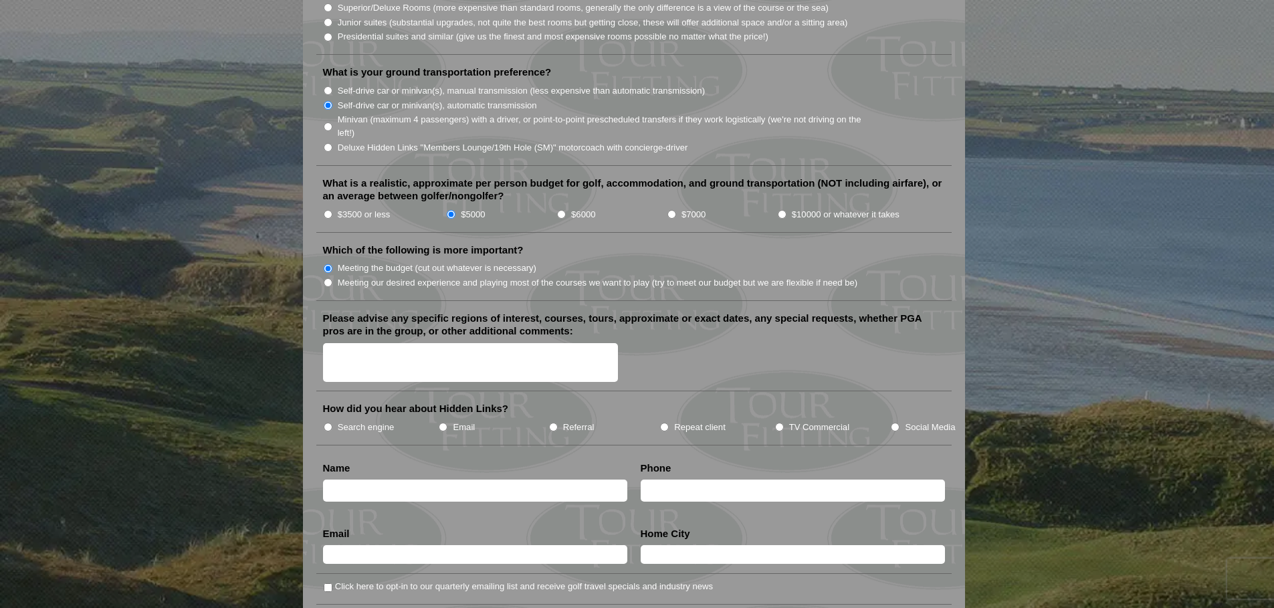
scroll to position [1470, 0]
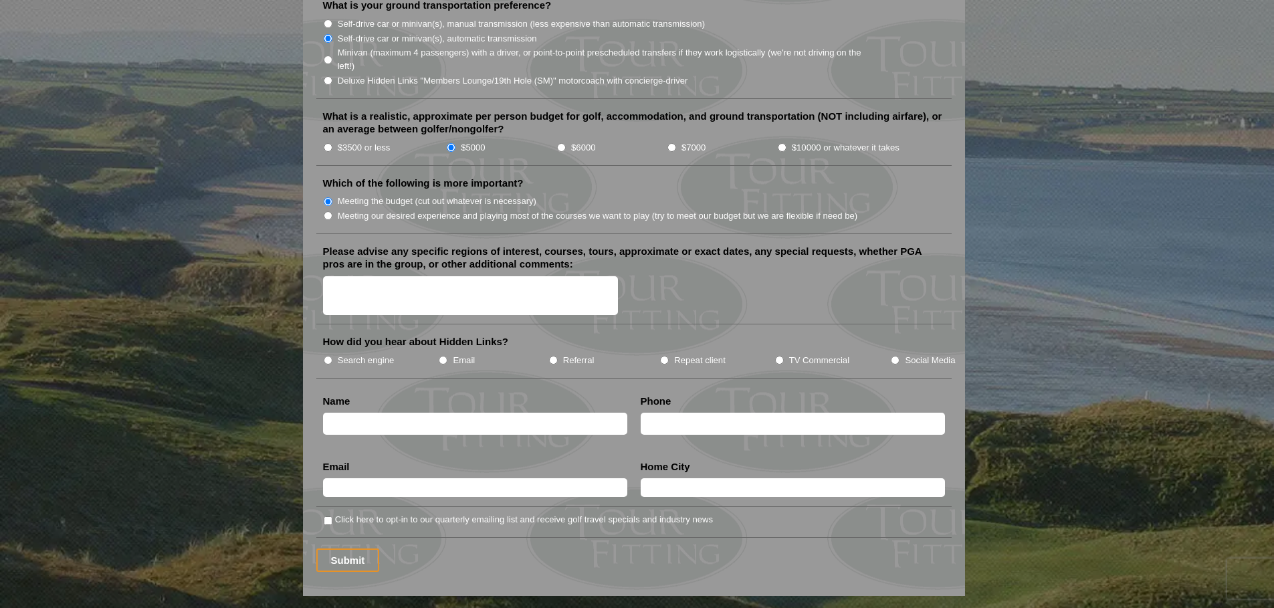
click at [338, 354] on label "Search engine" at bounding box center [366, 360] width 57 height 13
click at [332, 356] on input "Search engine" at bounding box center [328, 360] width 9 height 9
radio input "true"
click at [411, 413] on input "text" at bounding box center [475, 424] width 304 height 22
type input "[PERSON_NAME]"
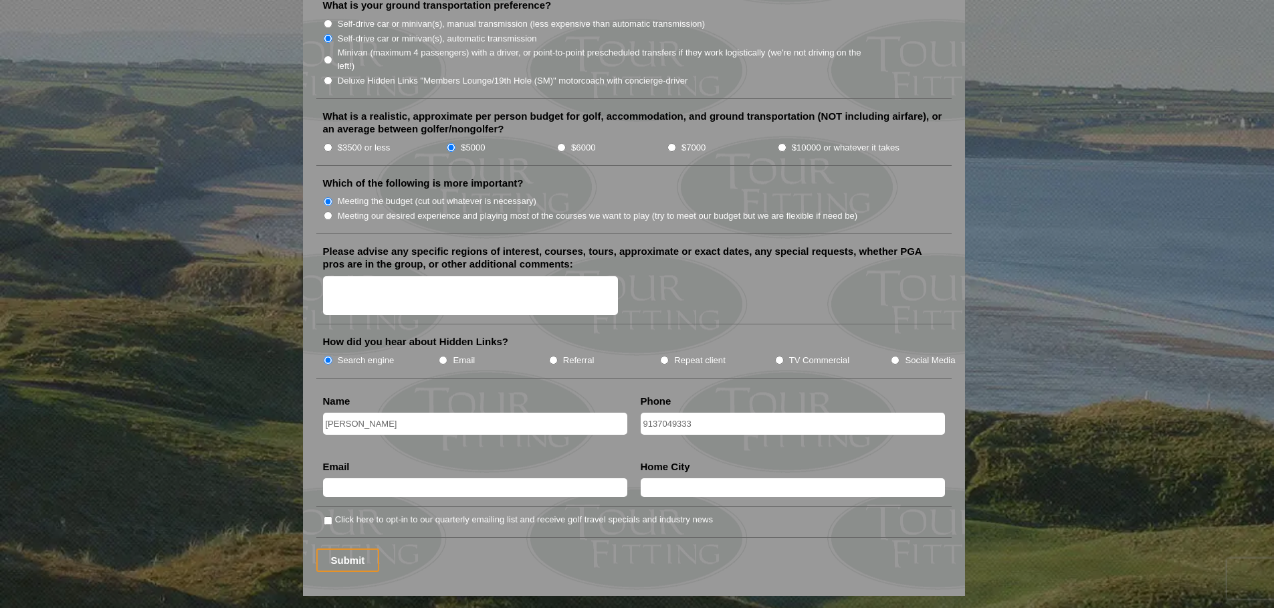
type input "9137049333"
click at [390, 478] on input "cliftonlaughlin.ctr@army.mil" at bounding box center [475, 487] width 304 height 19
type input "[EMAIL_ADDRESS][DOMAIN_NAME]"
click at [675, 478] on input "text" at bounding box center [793, 487] width 304 height 19
type input "[GEOGRAPHIC_DATA] [GEOGRAPHIC_DATA]"
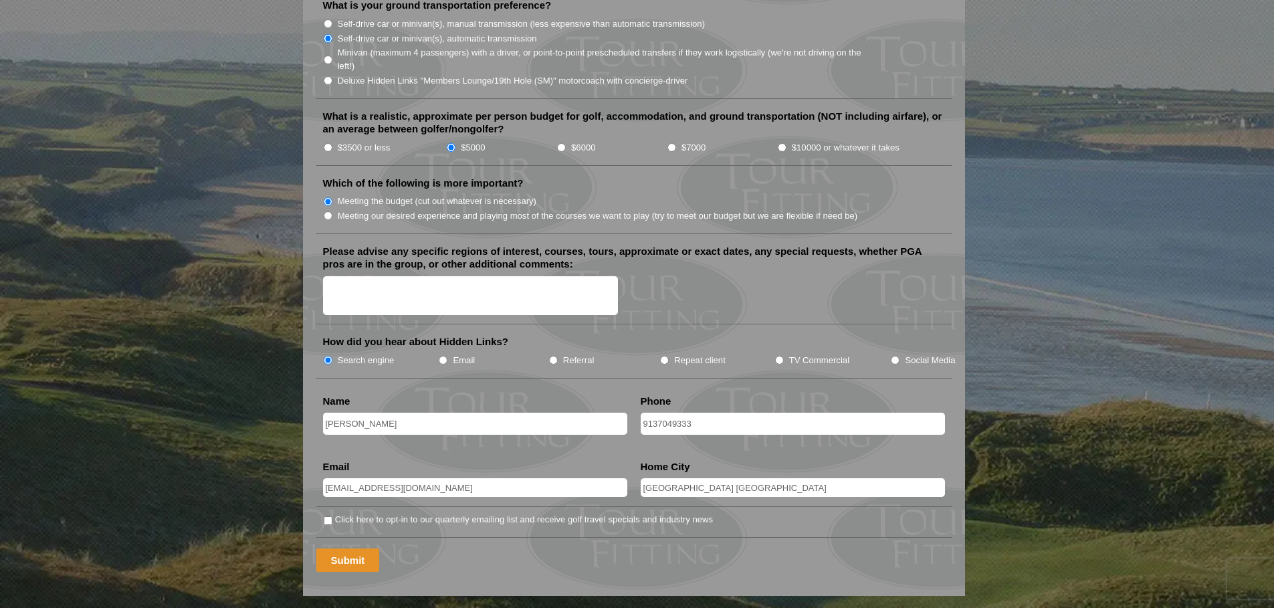
click at [363, 549] on input "Submit" at bounding box center [348, 560] width 64 height 23
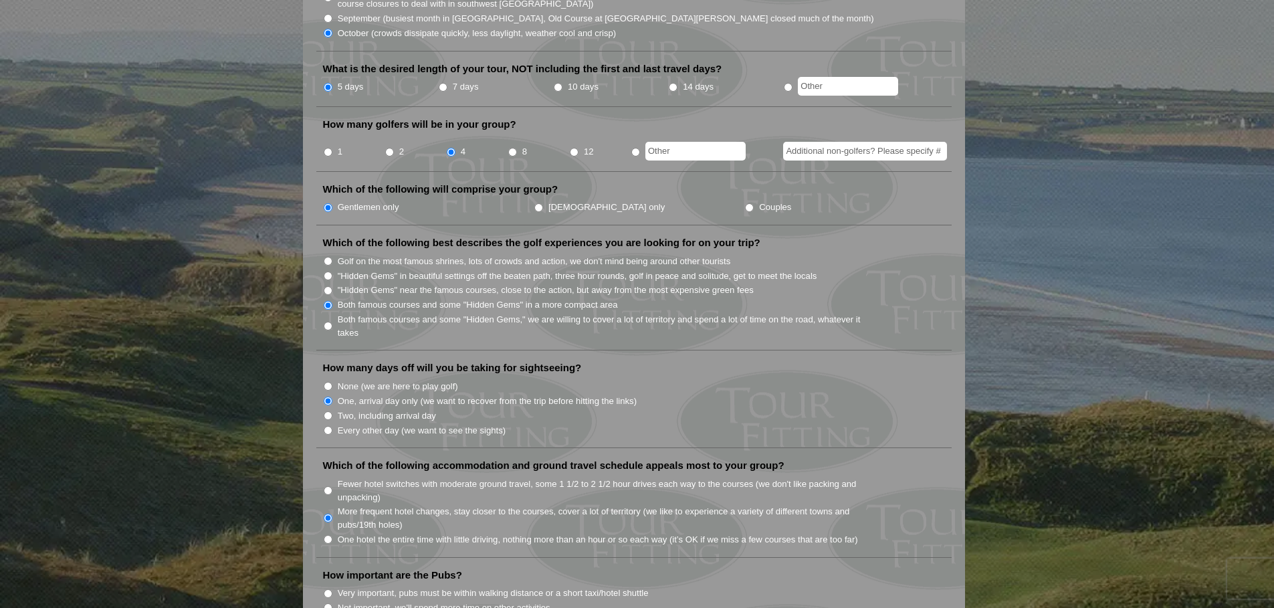
scroll to position [1537, 0]
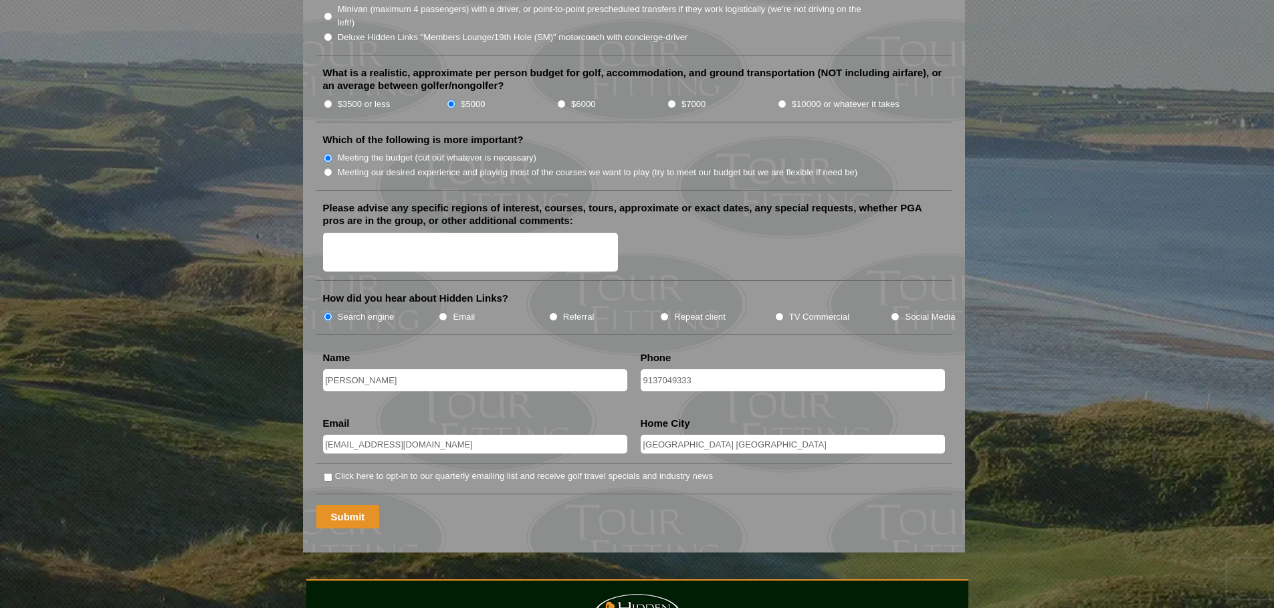
click at [342, 505] on input "Submit" at bounding box center [348, 516] width 64 height 23
